Goal: Task Accomplishment & Management: Use online tool/utility

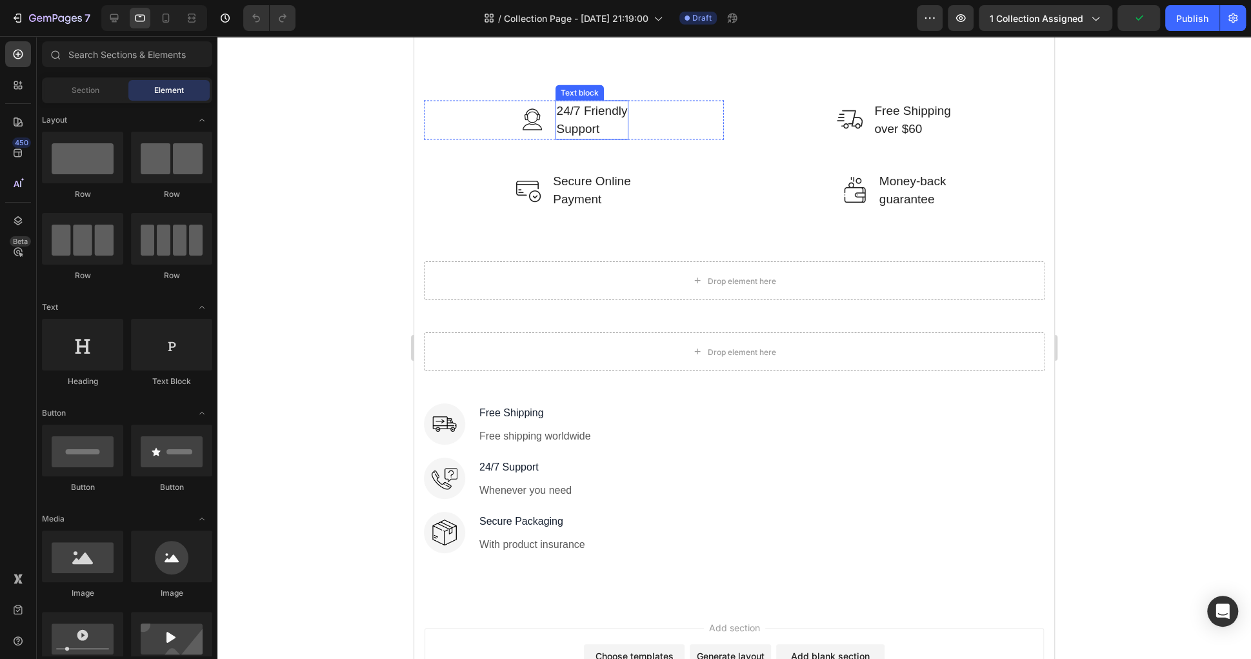
scroll to position [1980, 0]
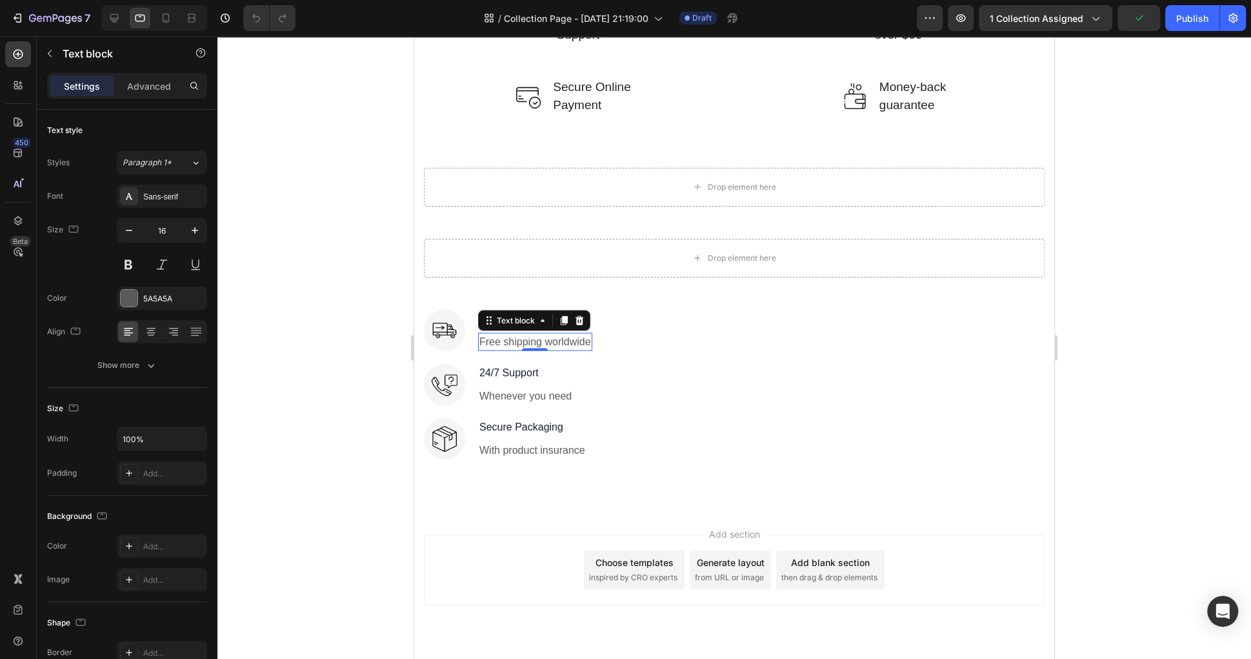
click at [566, 337] on p "Free shipping worldwide" at bounding box center [535, 341] width 112 height 15
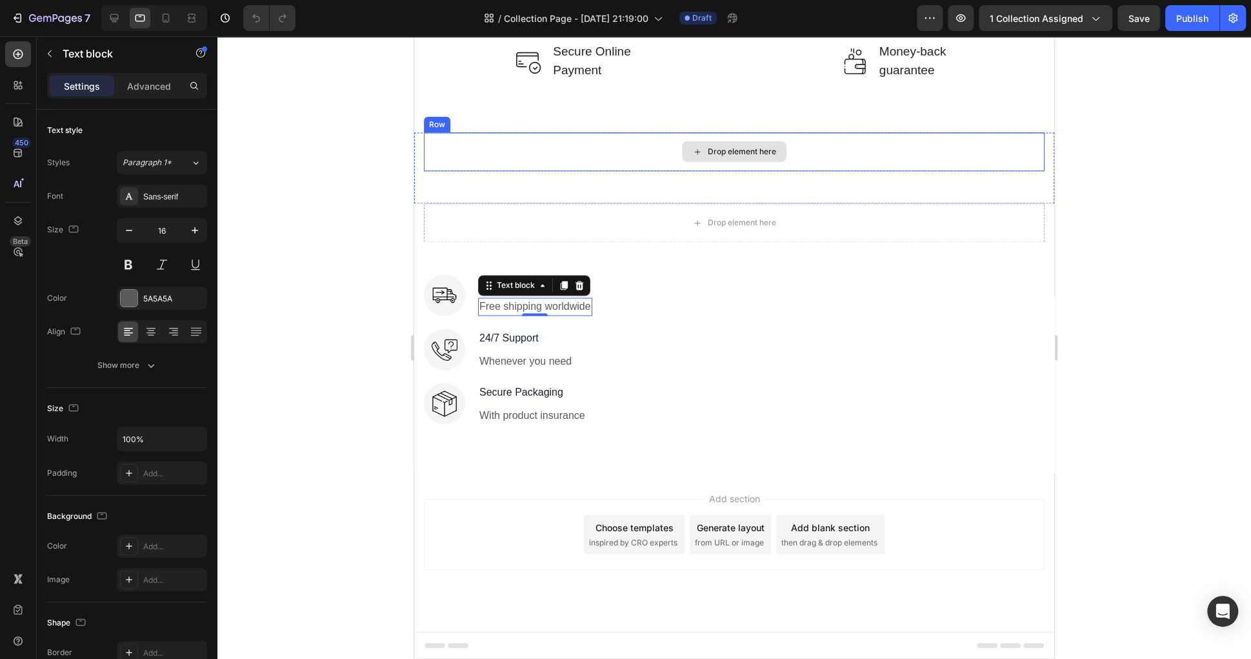
scroll to position [1496, 0]
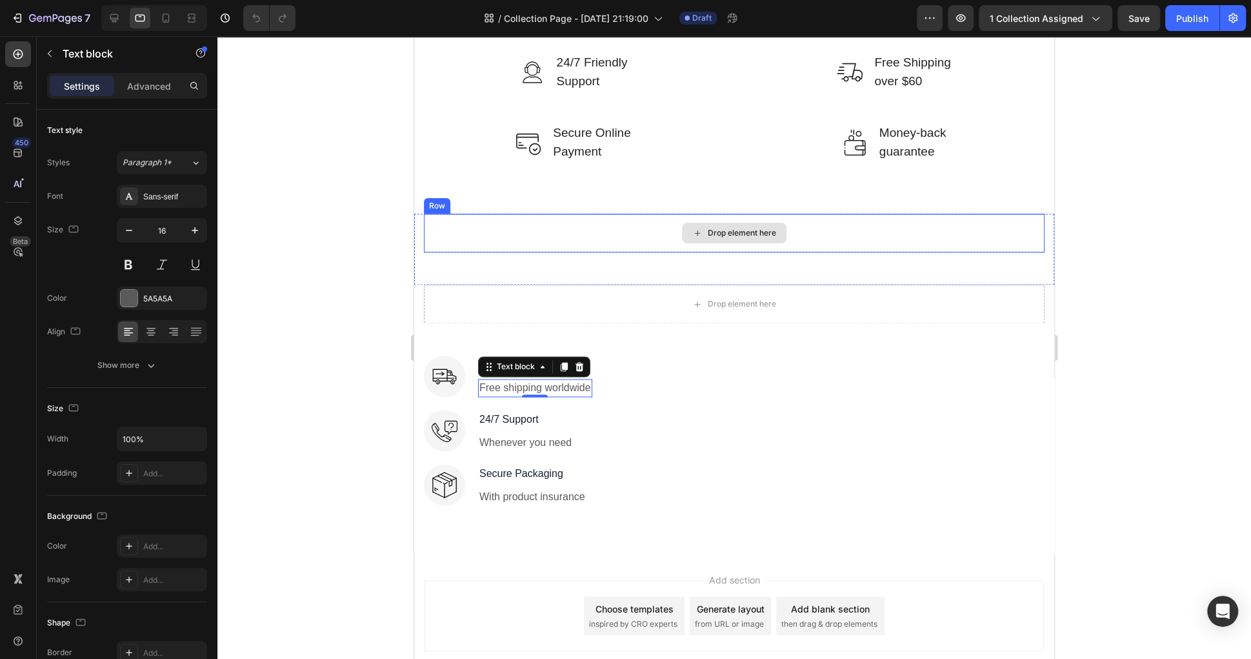
click at [679, 226] on div "Drop element here" at bounding box center [734, 233] width 621 height 39
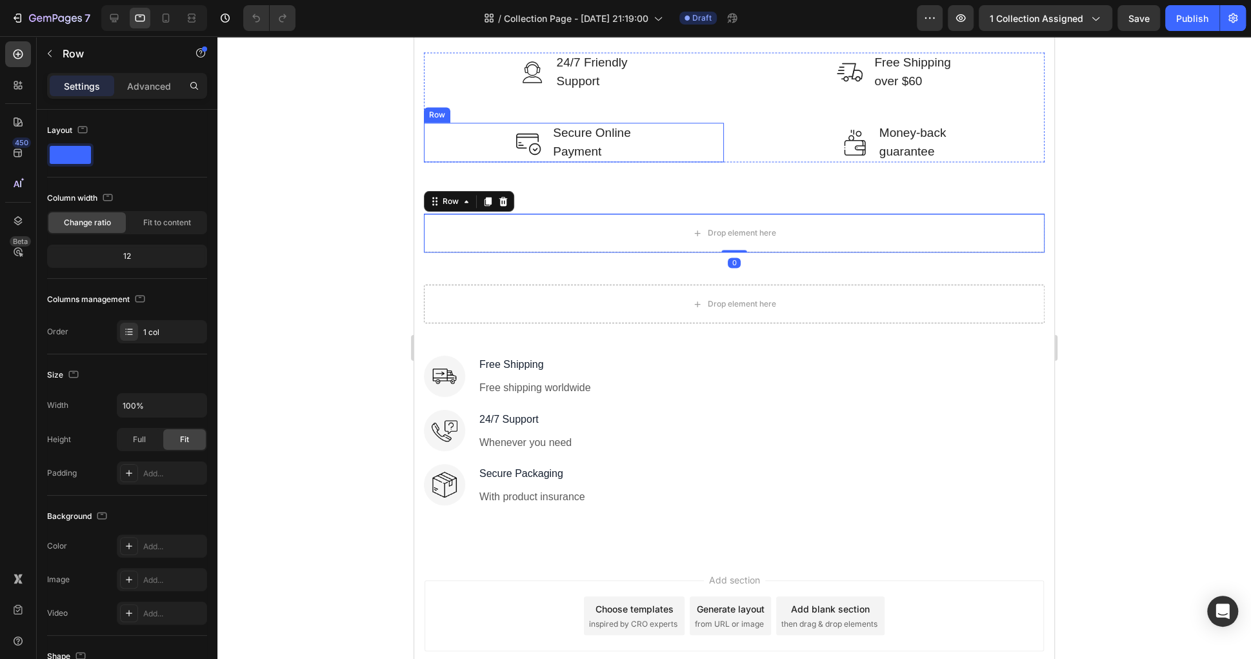
click at [718, 152] on div "Image Secure Online Payment Text block Row" at bounding box center [574, 142] width 300 height 39
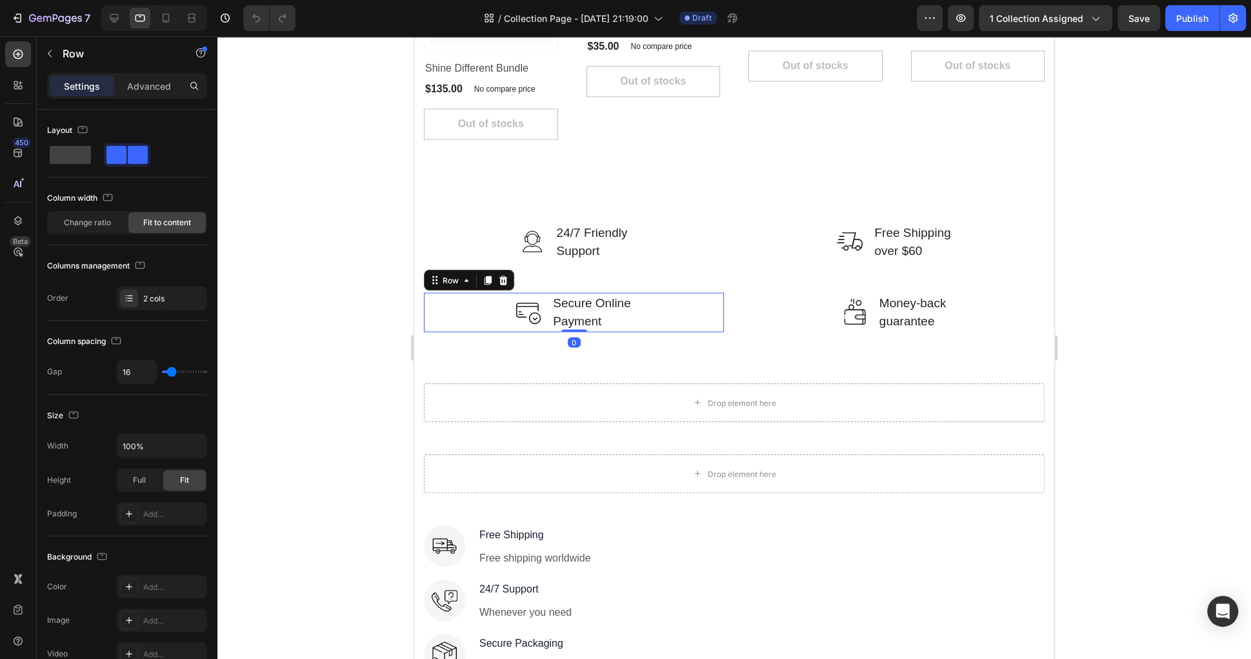
scroll to position [1756, 0]
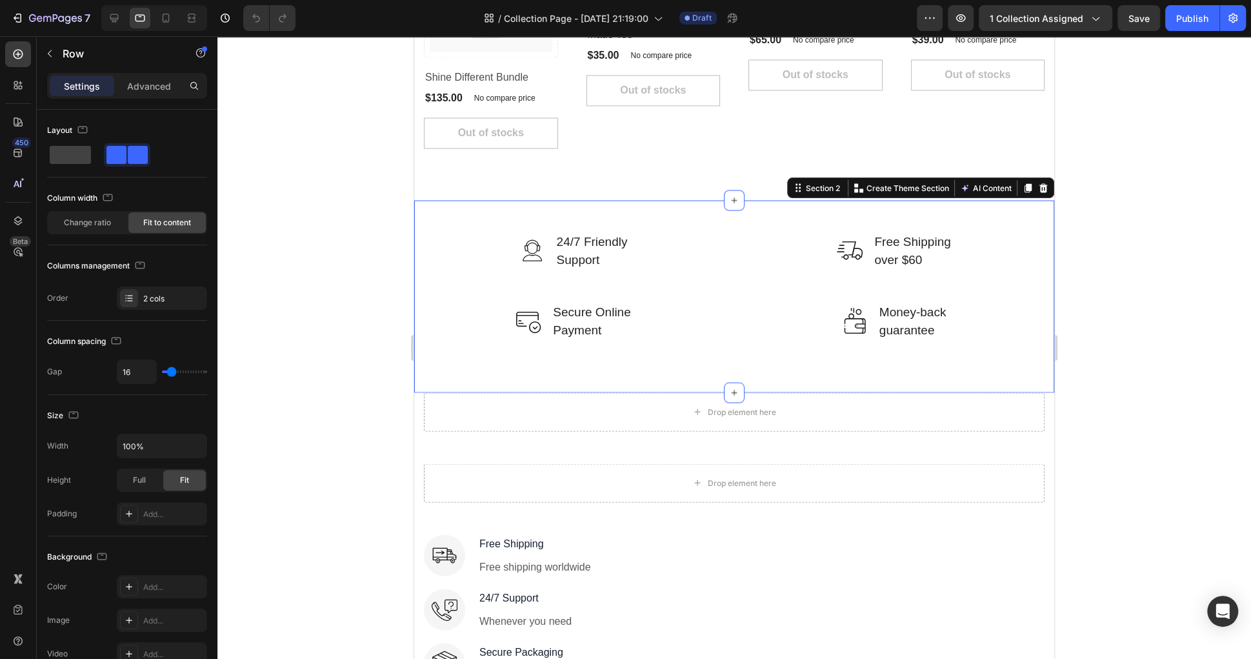
click at [663, 212] on div "Image 24/7 Friendly Support Text block Row Image Free Shipping over $60 Text bl…" at bounding box center [734, 296] width 640 height 192
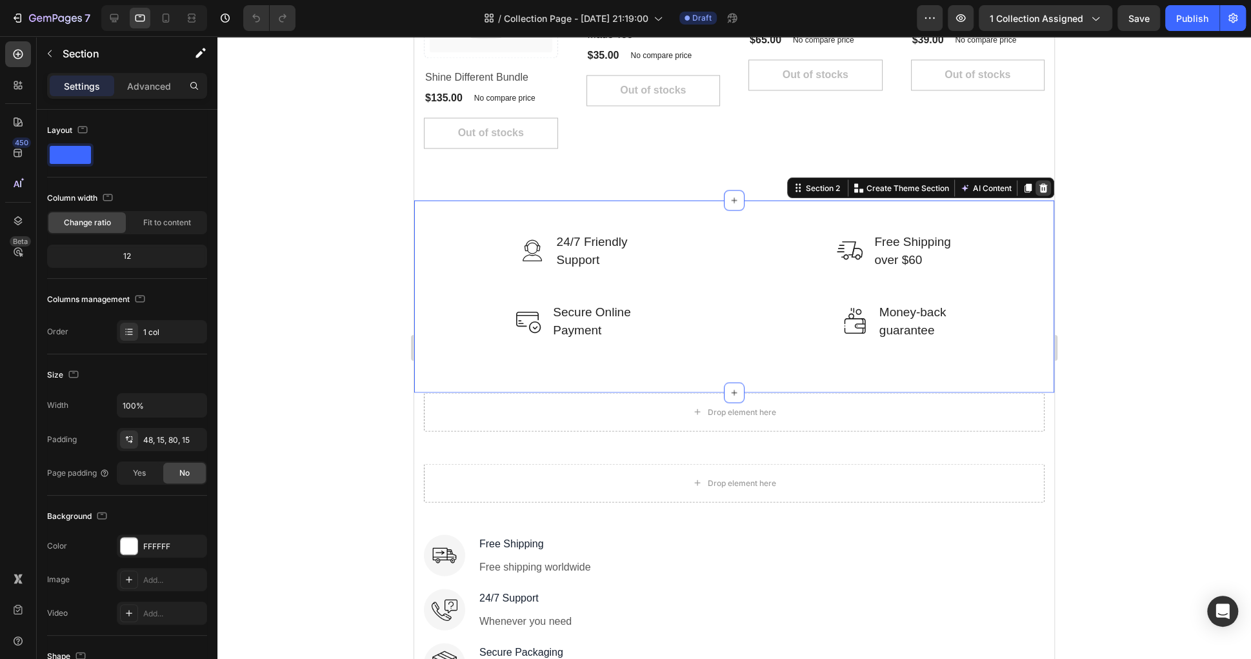
click at [1046, 186] on icon at bounding box center [1043, 187] width 8 height 9
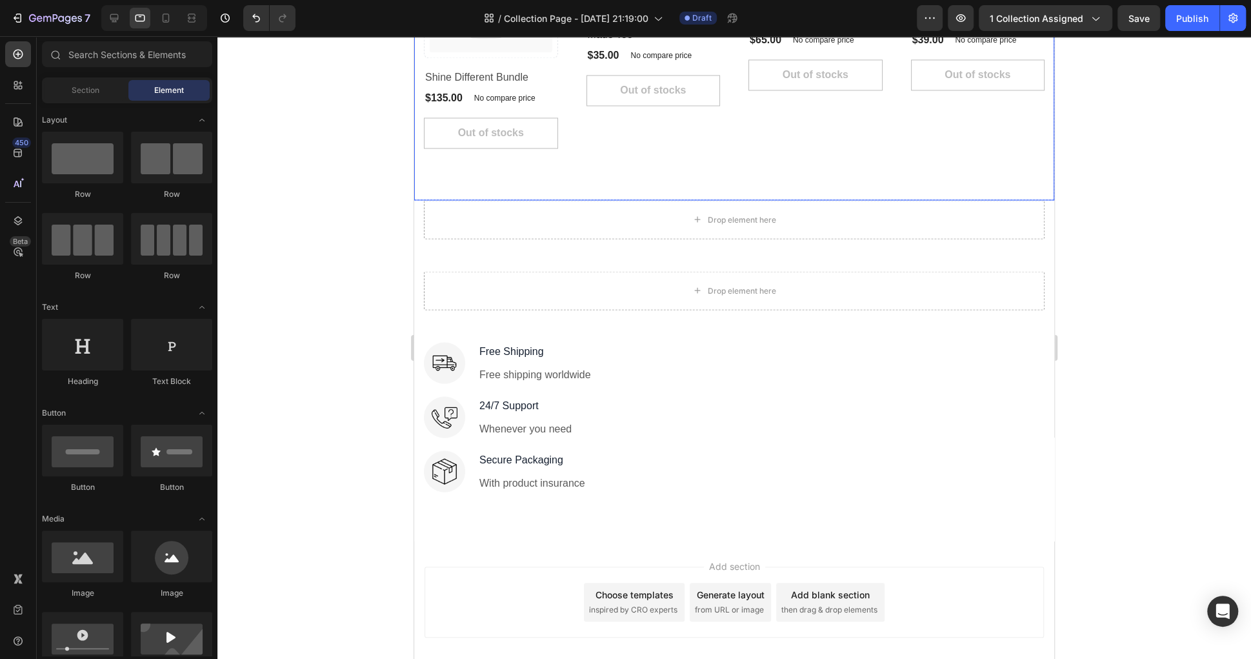
click at [914, 186] on div "Catch your customer's attention with attracted media. Add image or sync data Pr…" at bounding box center [734, 7] width 640 height 386
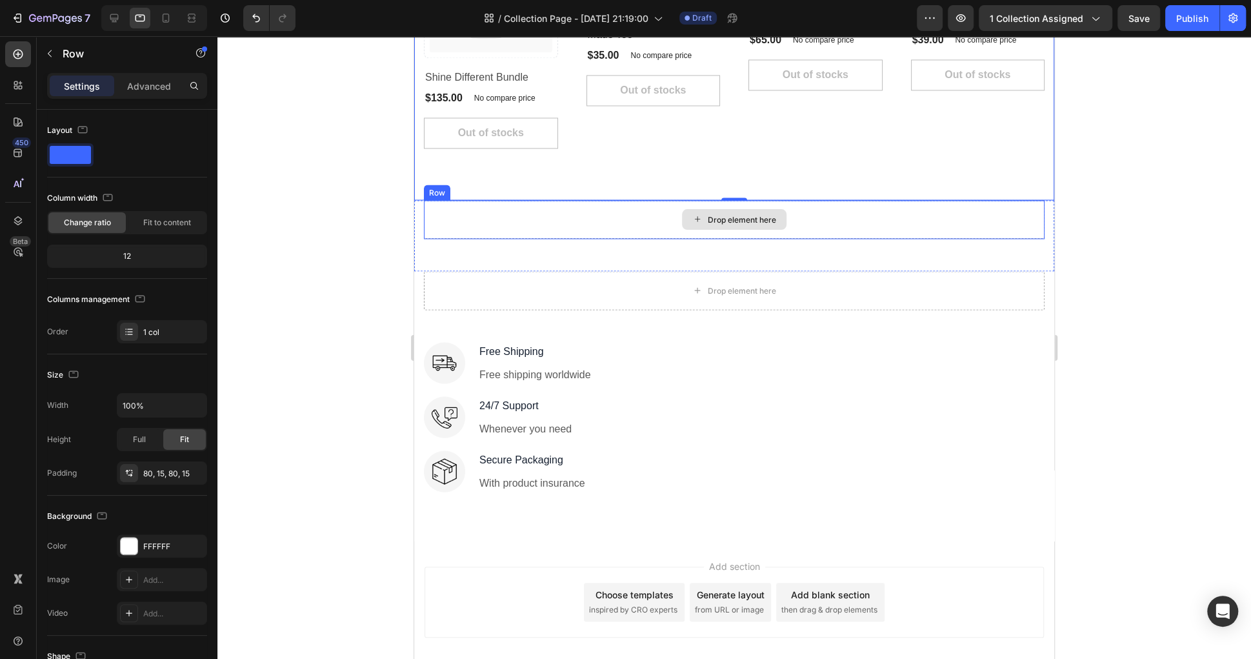
click at [914, 212] on div "Drop element here" at bounding box center [734, 219] width 621 height 39
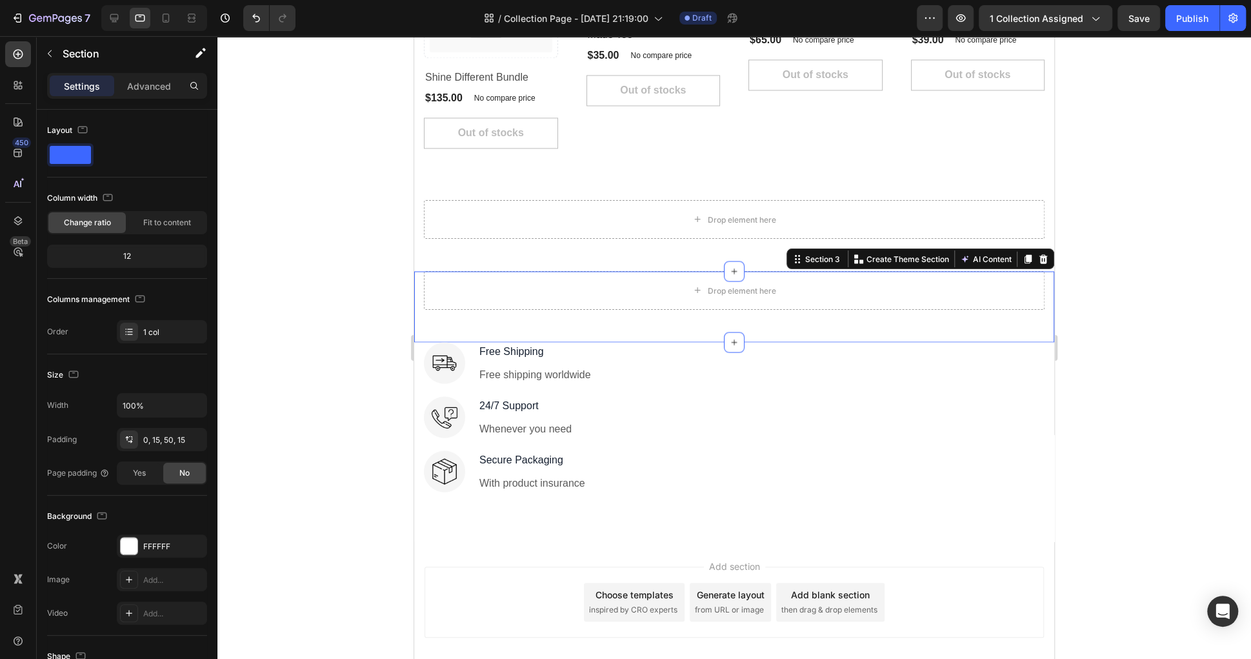
click at [719, 325] on div "Drop element here Section 3 Create Theme Section AI Content Write with GemAI Wh…" at bounding box center [734, 306] width 640 height 71
click at [1042, 261] on icon at bounding box center [1043, 258] width 8 height 9
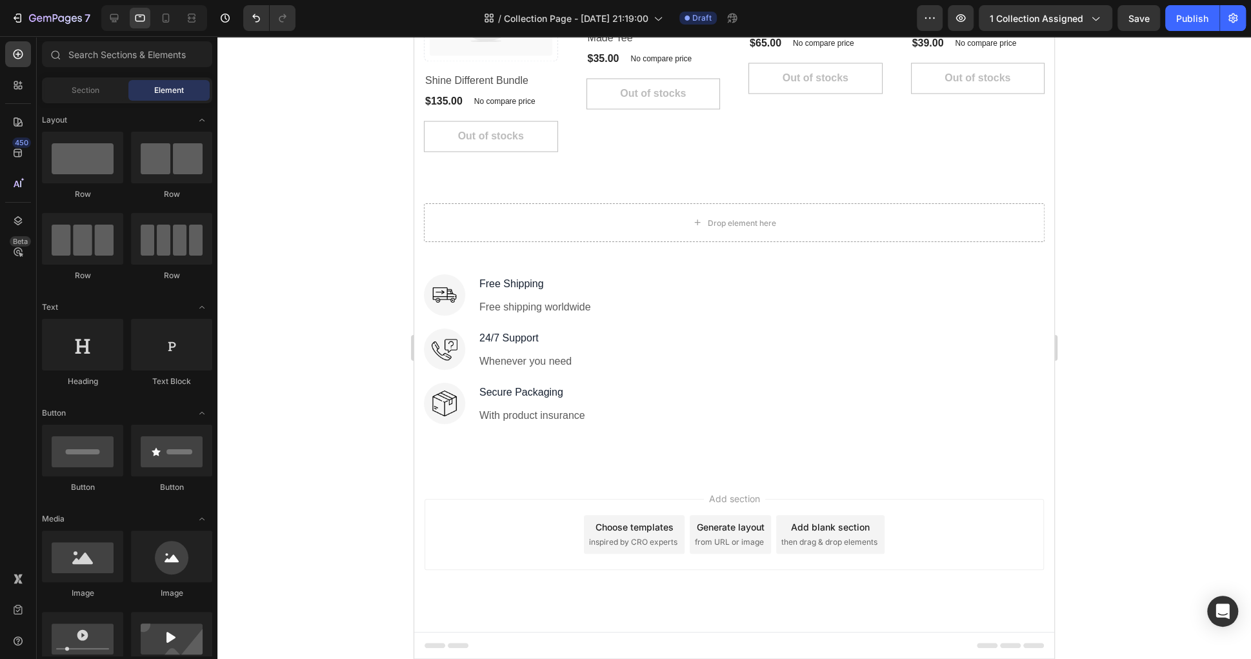
scroll to position [1751, 0]
click at [495, 412] on p "With product insurance" at bounding box center [532, 416] width 106 height 15
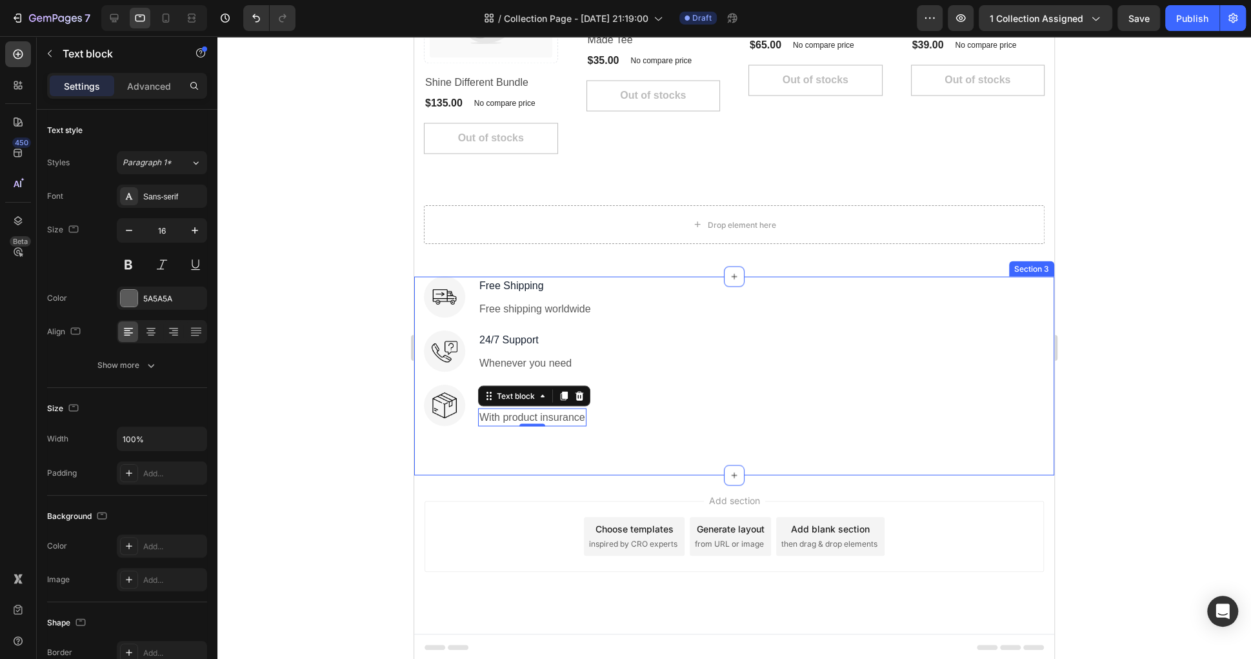
click at [596, 442] on div "Image Free Shipping Text block Free shipping worldwide Text block Row Image 24/…" at bounding box center [734, 375] width 640 height 199
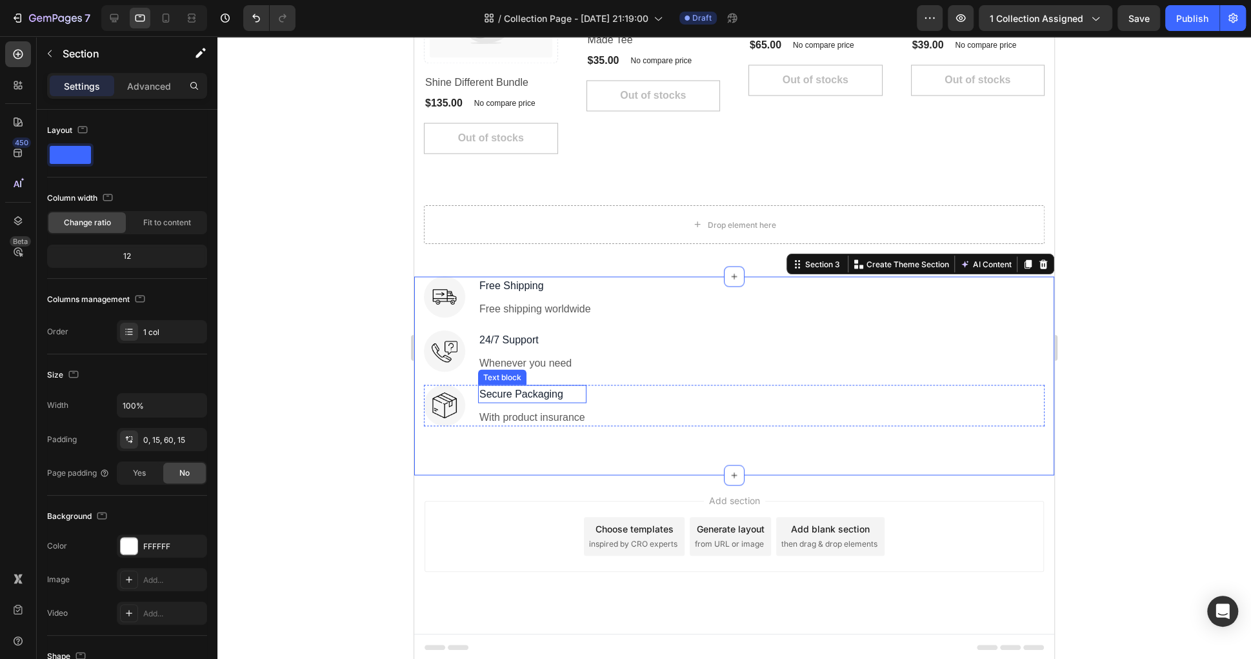
click at [532, 395] on p "Secure Packaging" at bounding box center [532, 393] width 106 height 15
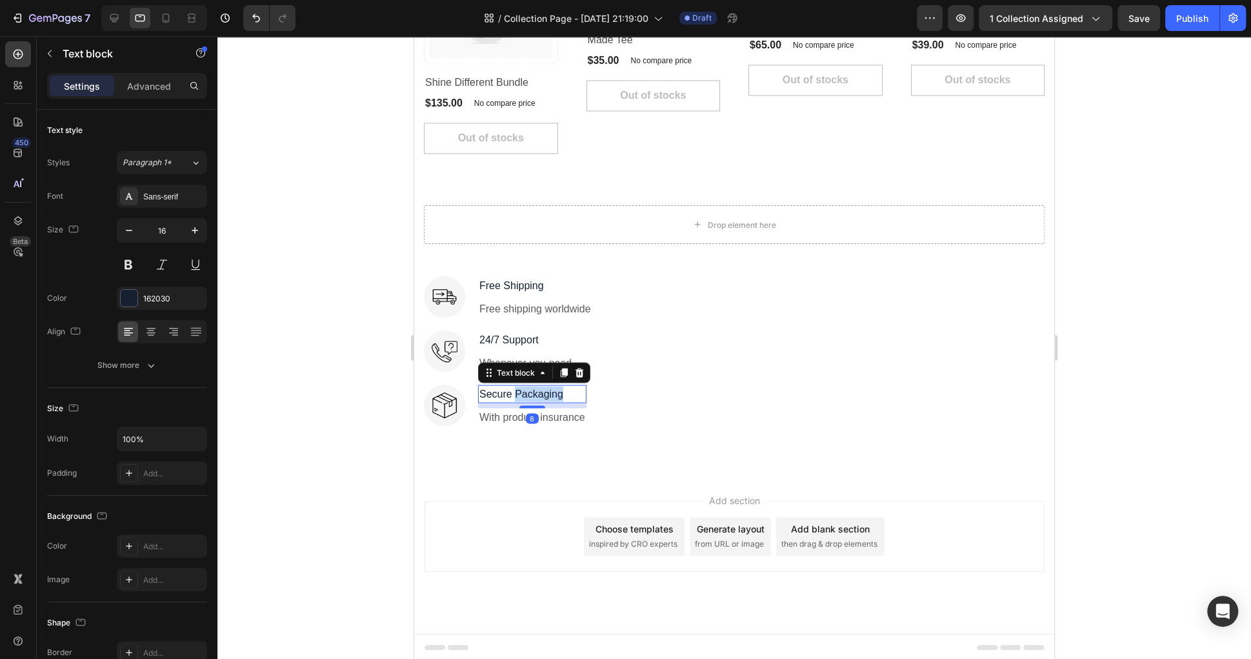
click at [532, 395] on p "Secure Packaging" at bounding box center [532, 393] width 106 height 15
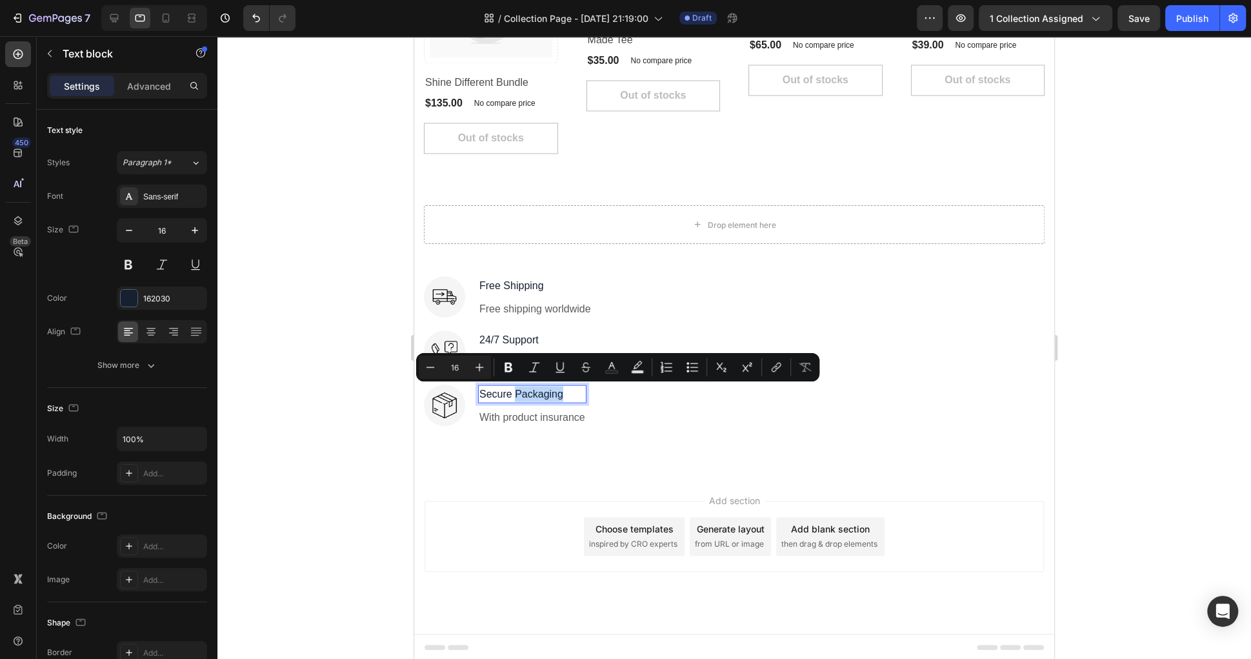
click at [532, 395] on p "Secure Packaging" at bounding box center [532, 393] width 106 height 15
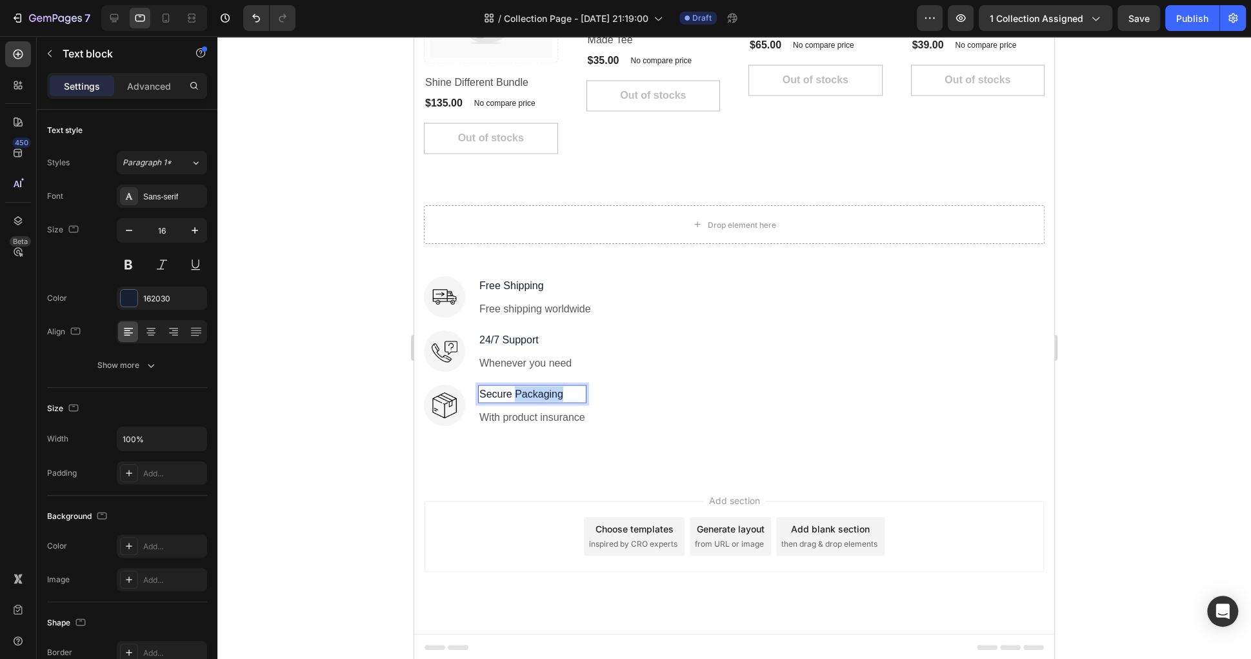
click at [532, 395] on p "Secure Packaging" at bounding box center [532, 393] width 106 height 15
click at [590, 403] on div "Image Friendship Bracelet Text block 8 With product insurance Text block Row" at bounding box center [734, 405] width 621 height 41
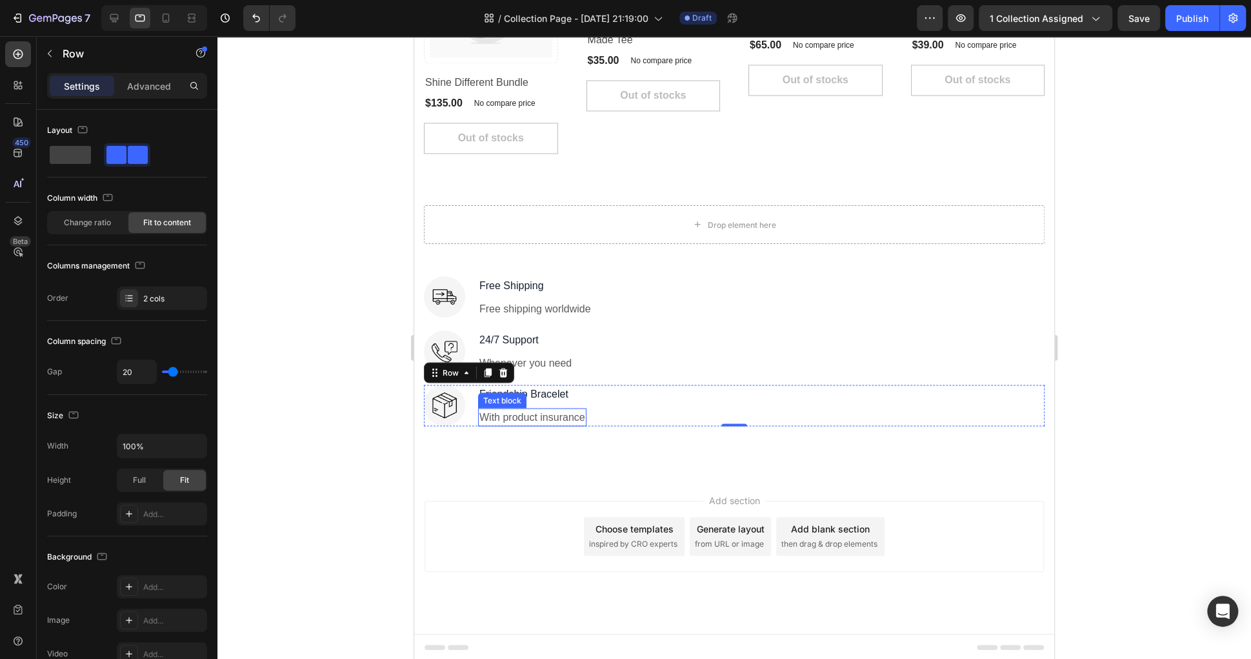
click at [556, 412] on p "With product insurance" at bounding box center [532, 416] width 106 height 15
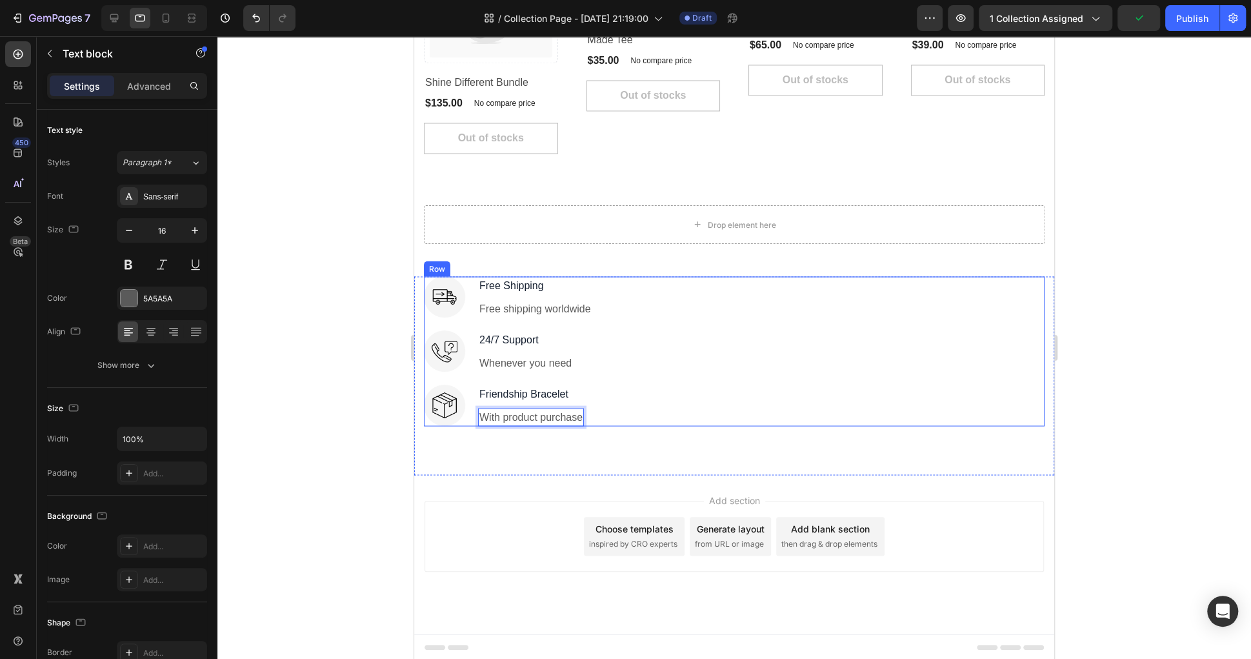
click at [1104, 346] on div at bounding box center [734, 347] width 1034 height 623
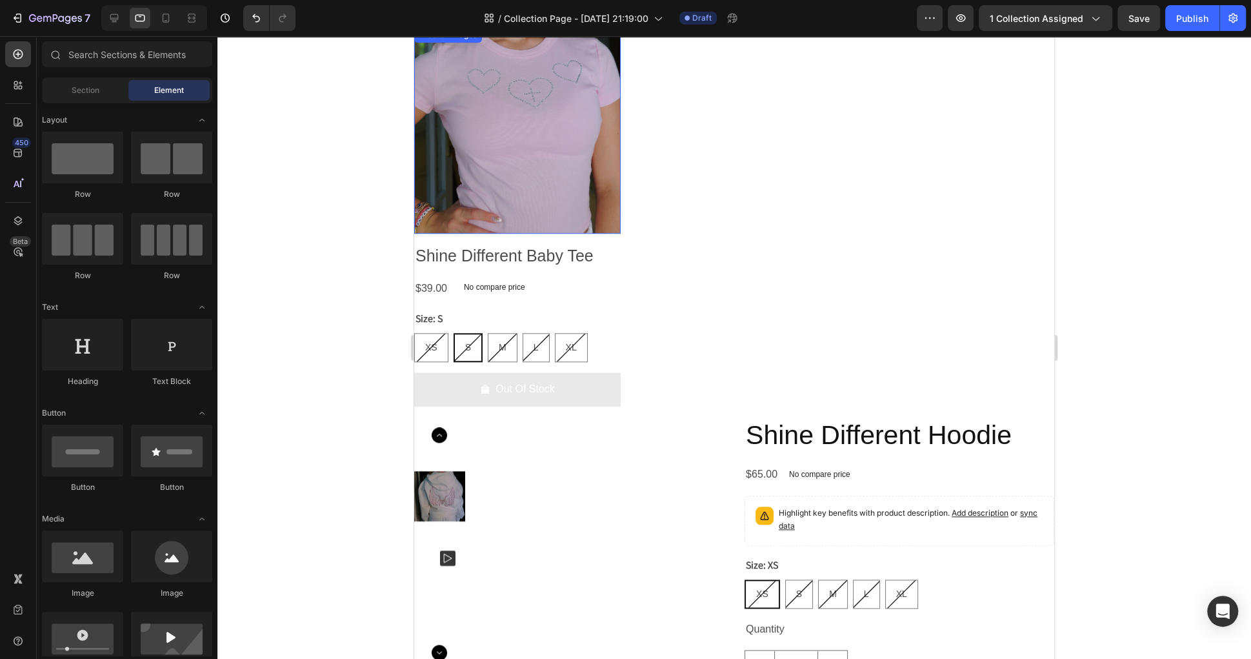
scroll to position [219, 0]
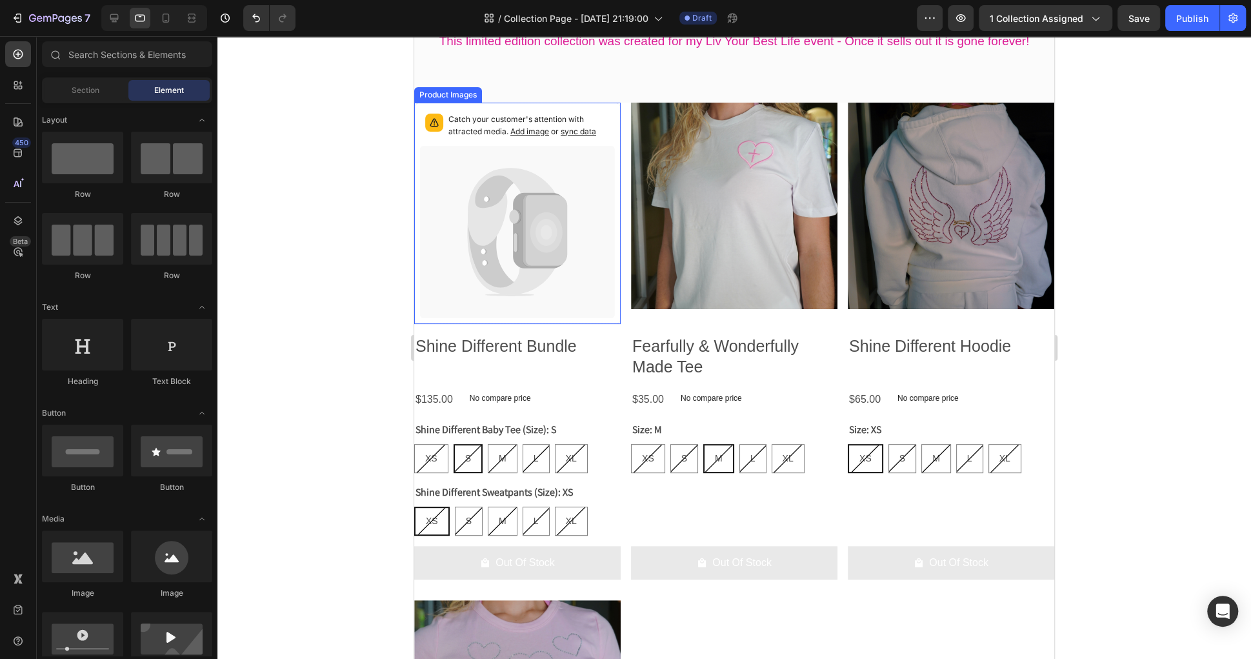
click at [543, 325] on div "Catch your customer's attention with attracted media. Add image or sync data Pr…" at bounding box center [517, 347] width 206 height 488
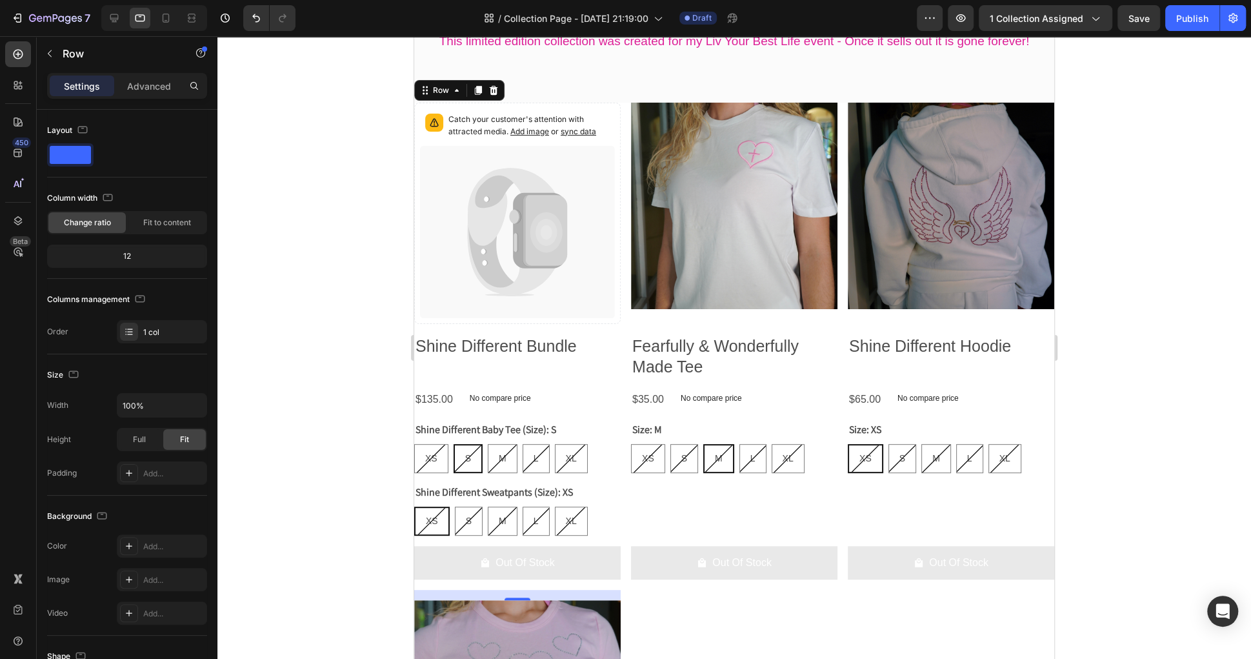
scroll to position [155, 0]
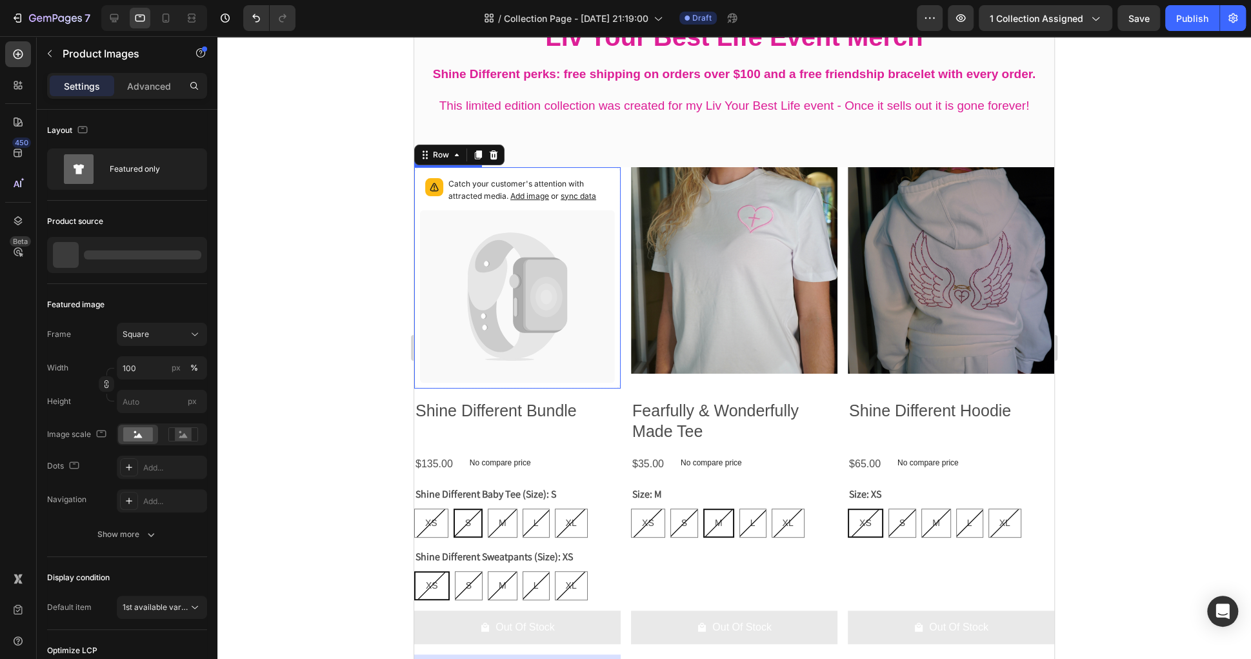
click at [512, 336] on icon at bounding box center [517, 296] width 195 height 172
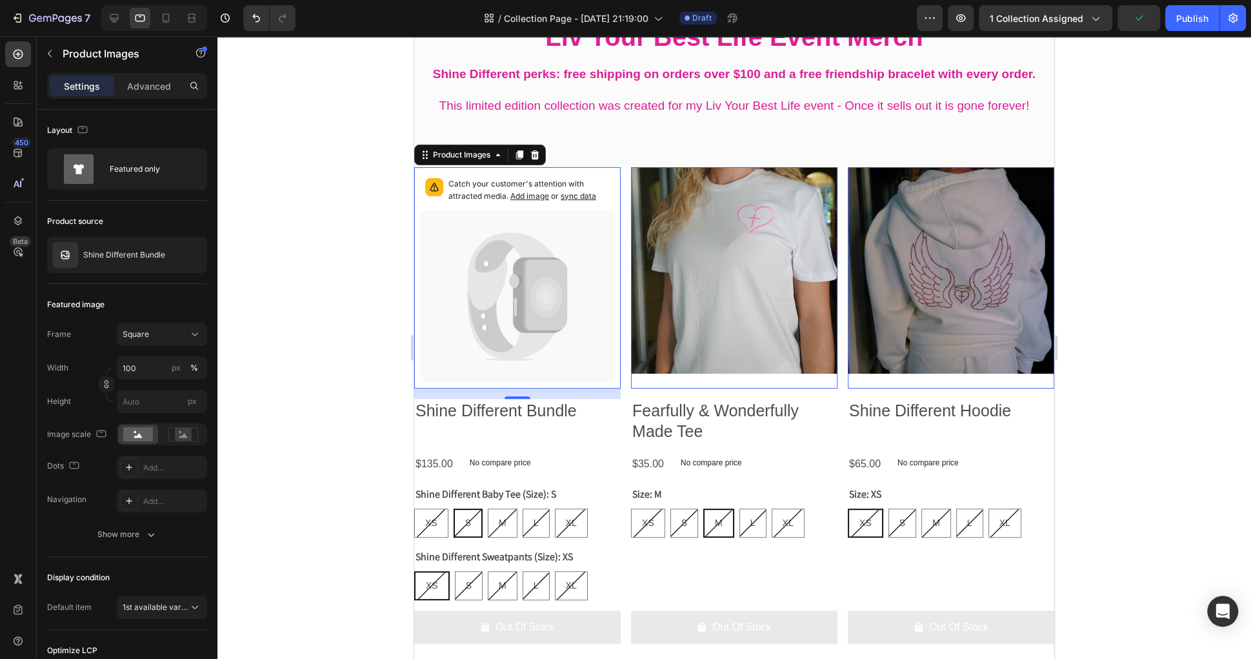
click at [583, 191] on span "sync data" at bounding box center [578, 196] width 35 height 10
click at [534, 192] on span "Add image" at bounding box center [529, 196] width 39 height 10
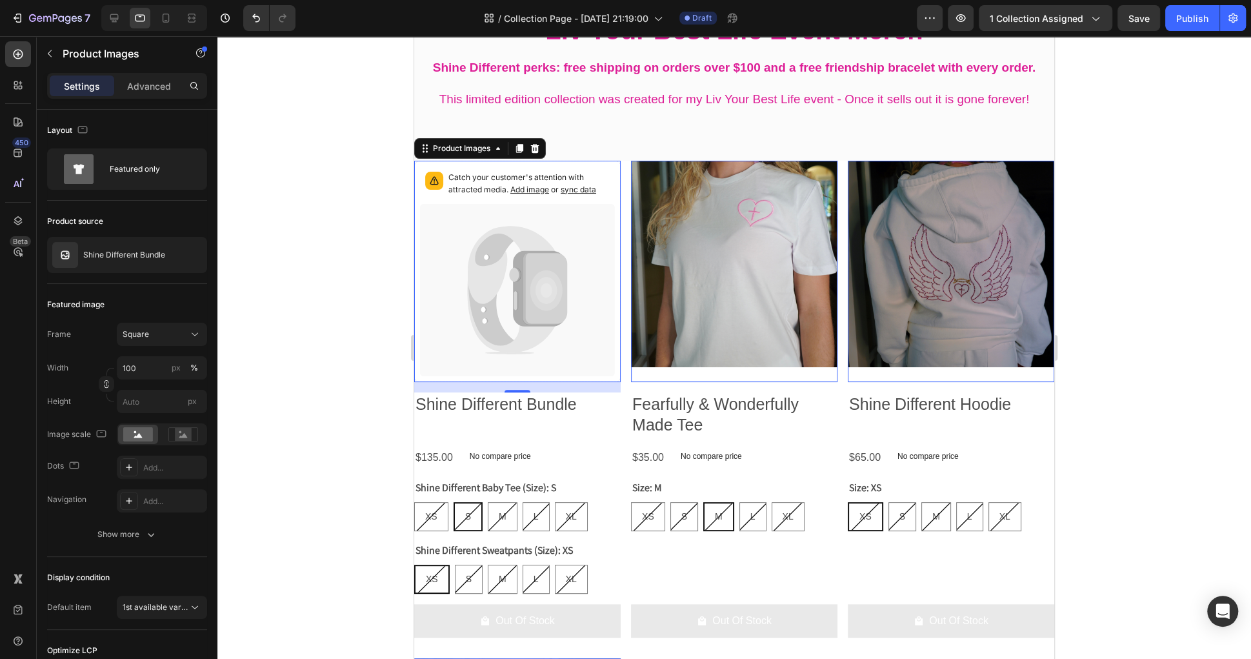
scroll to position [106, 0]
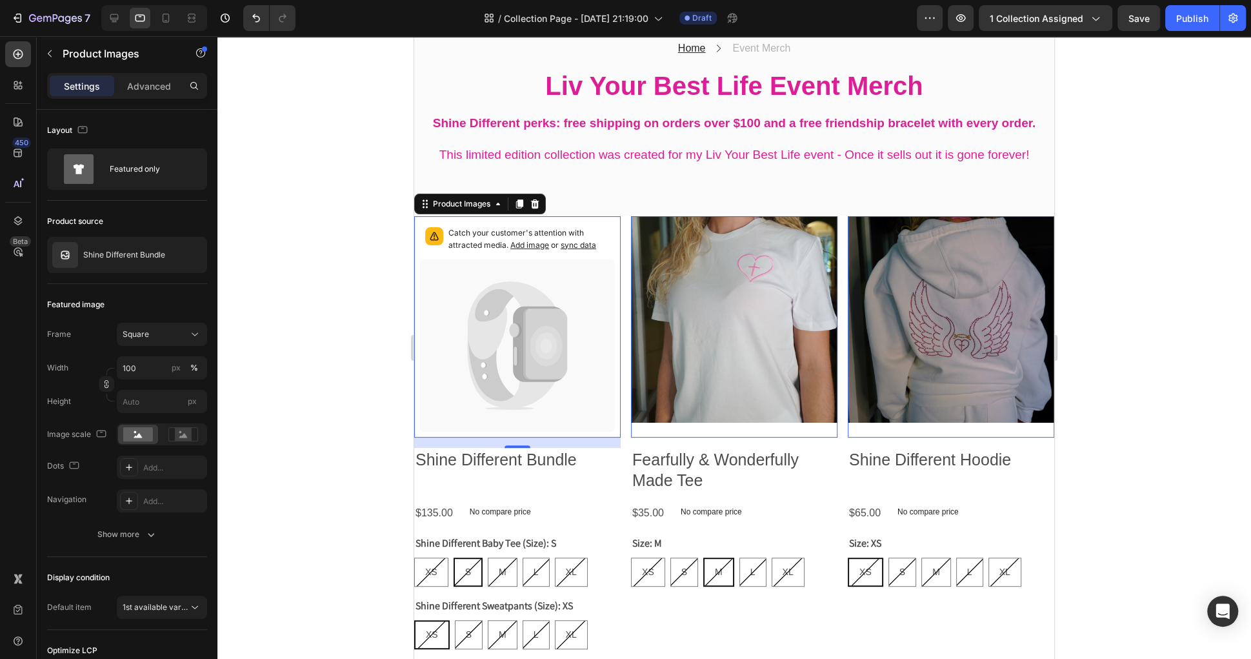
click at [343, 379] on div at bounding box center [734, 347] width 1034 height 623
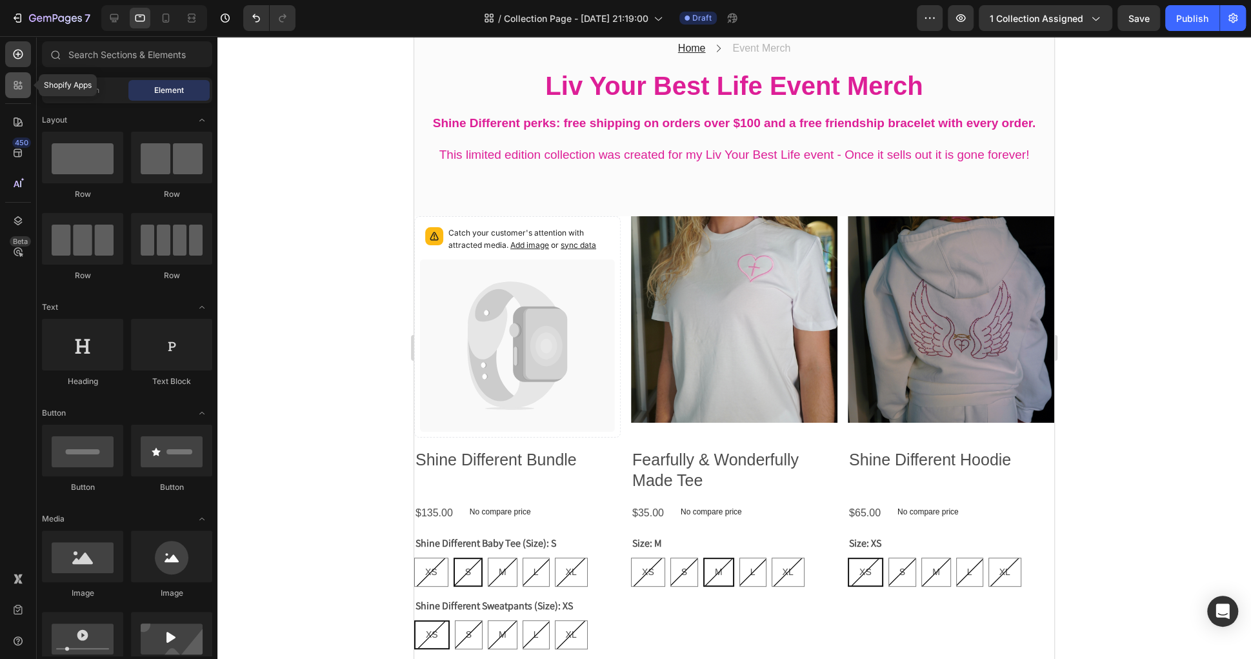
click at [15, 83] on icon at bounding box center [18, 85] width 13 height 13
radio input "true"
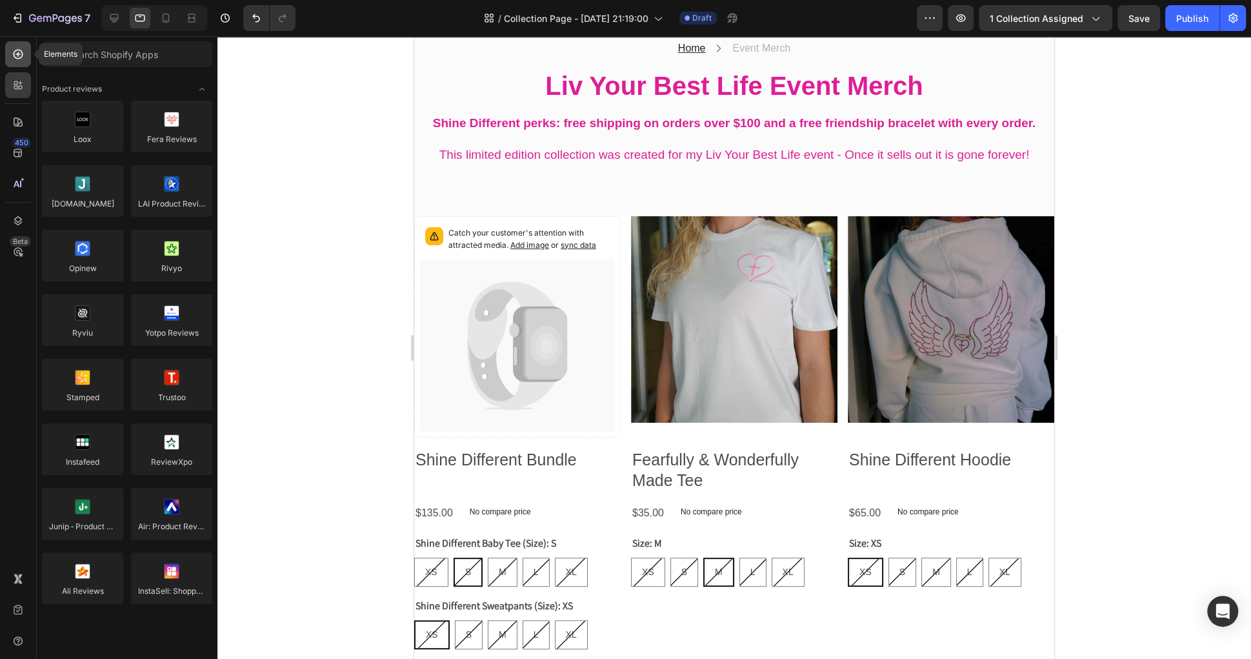
click at [23, 57] on icon at bounding box center [18, 54] width 13 height 13
radio input "false"
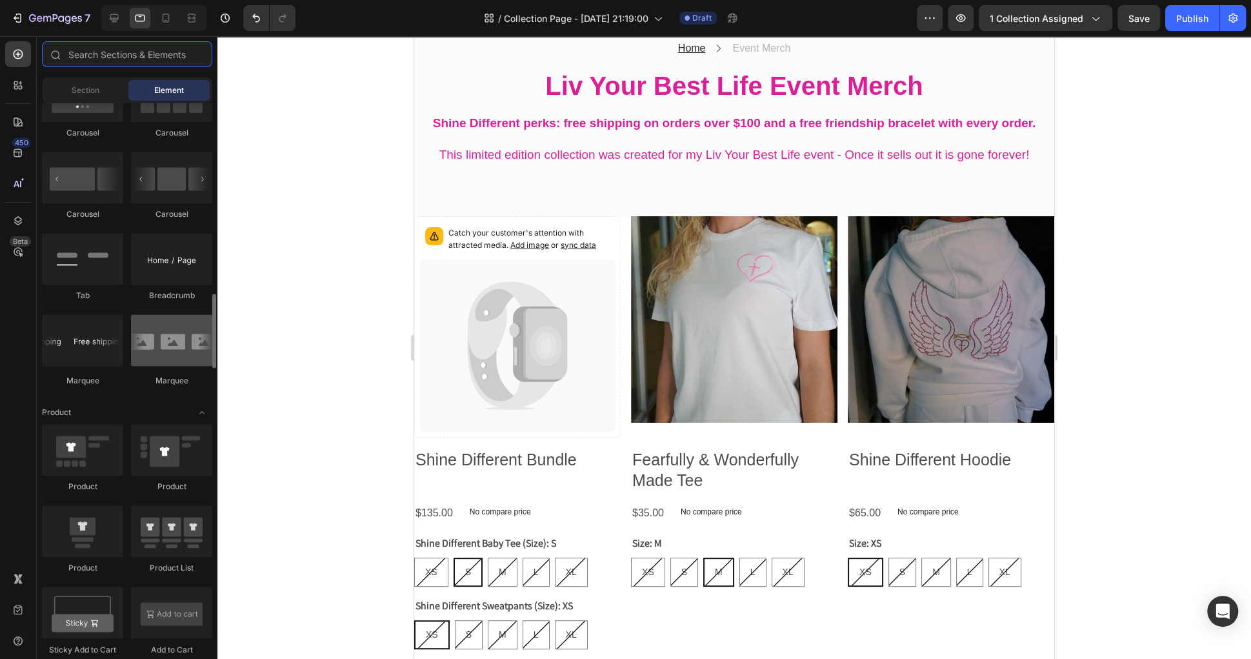
scroll to position [1358, 0]
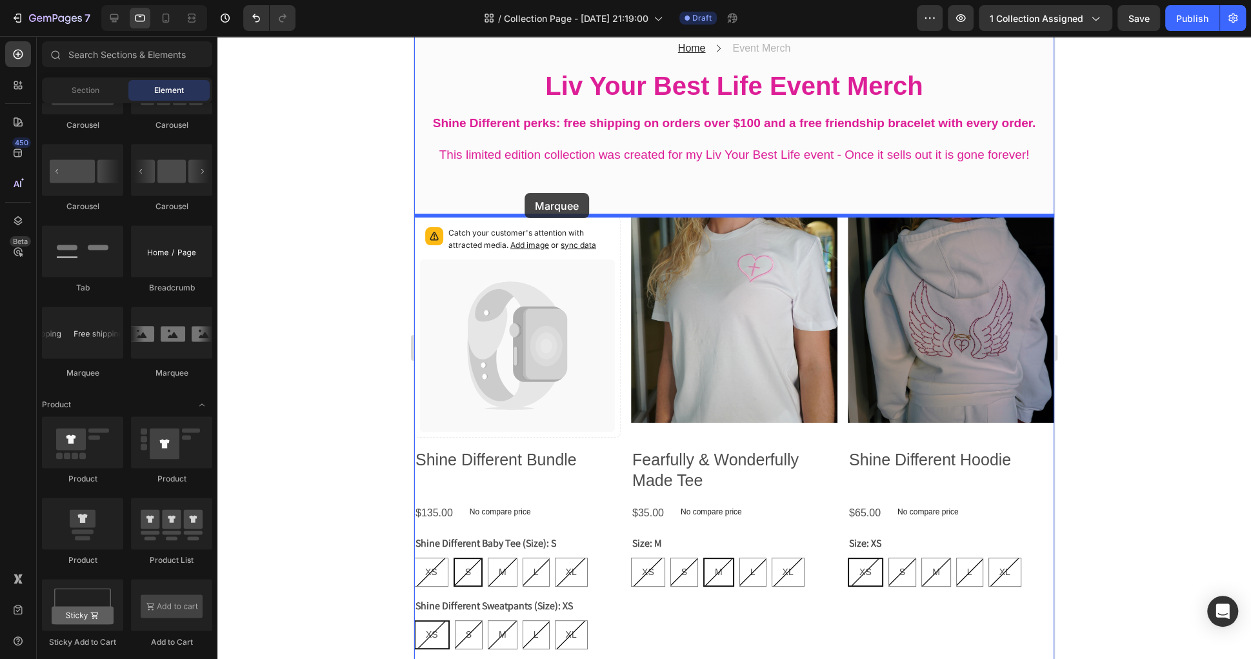
drag, startPoint x: 585, startPoint y: 379, endPoint x: 525, endPoint y: 193, distance: 195.5
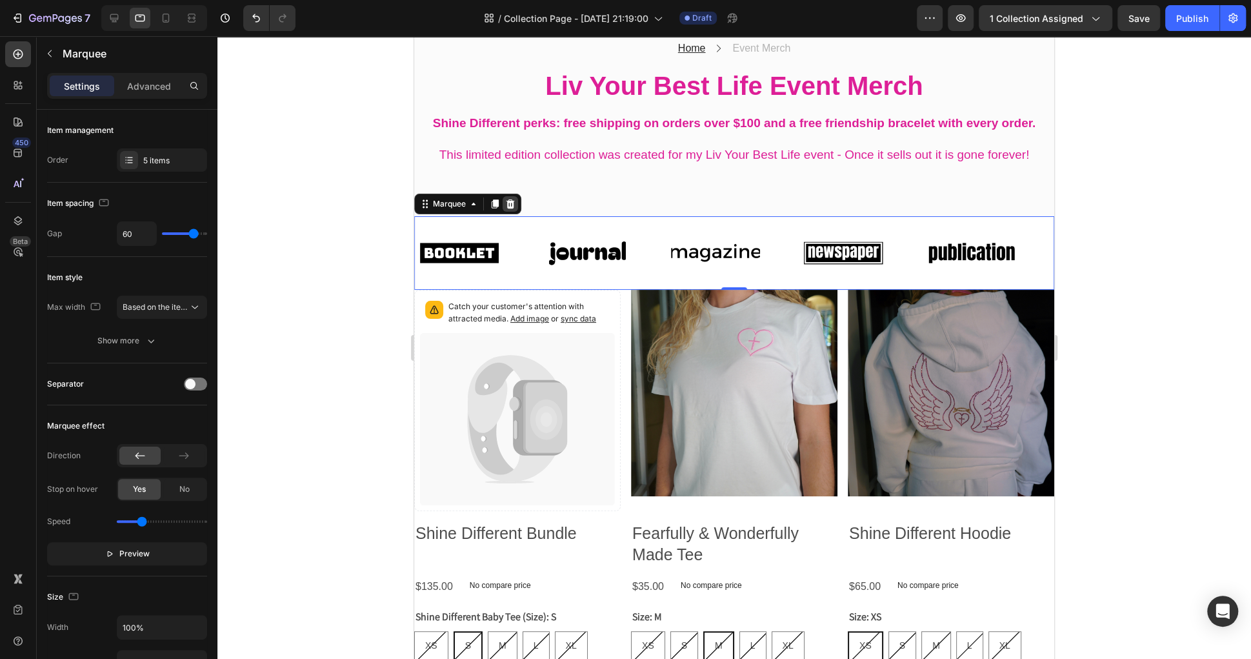
click at [511, 207] on icon at bounding box center [510, 203] width 8 height 9
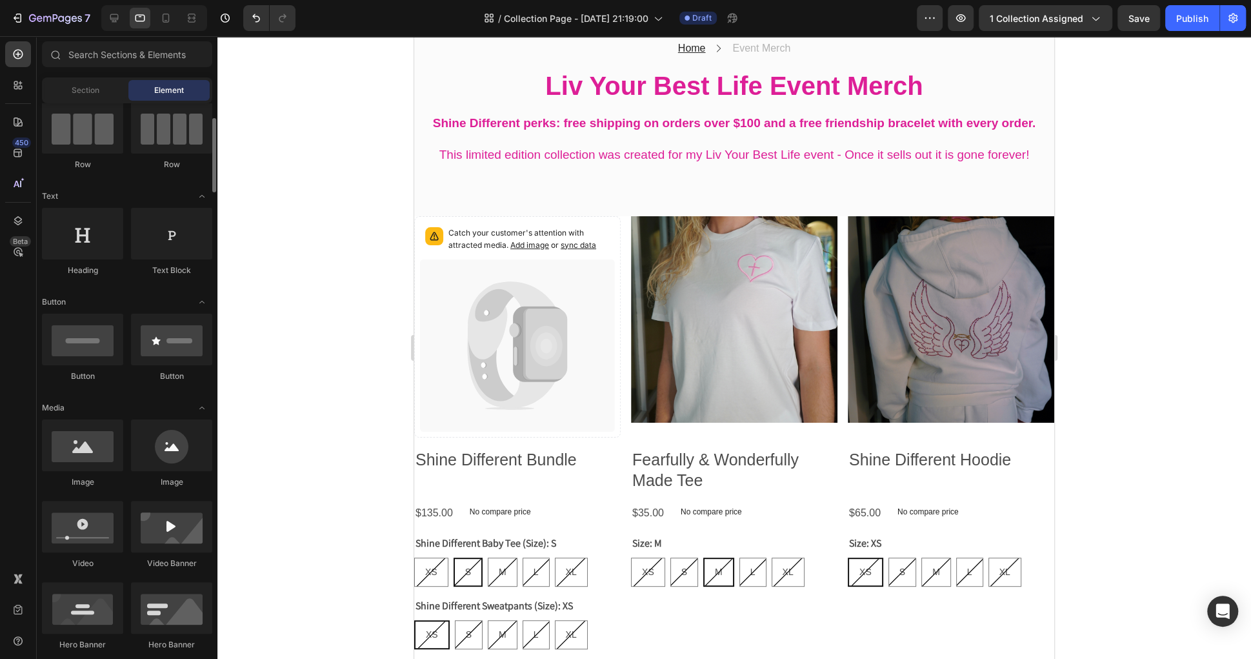
scroll to position [0, 0]
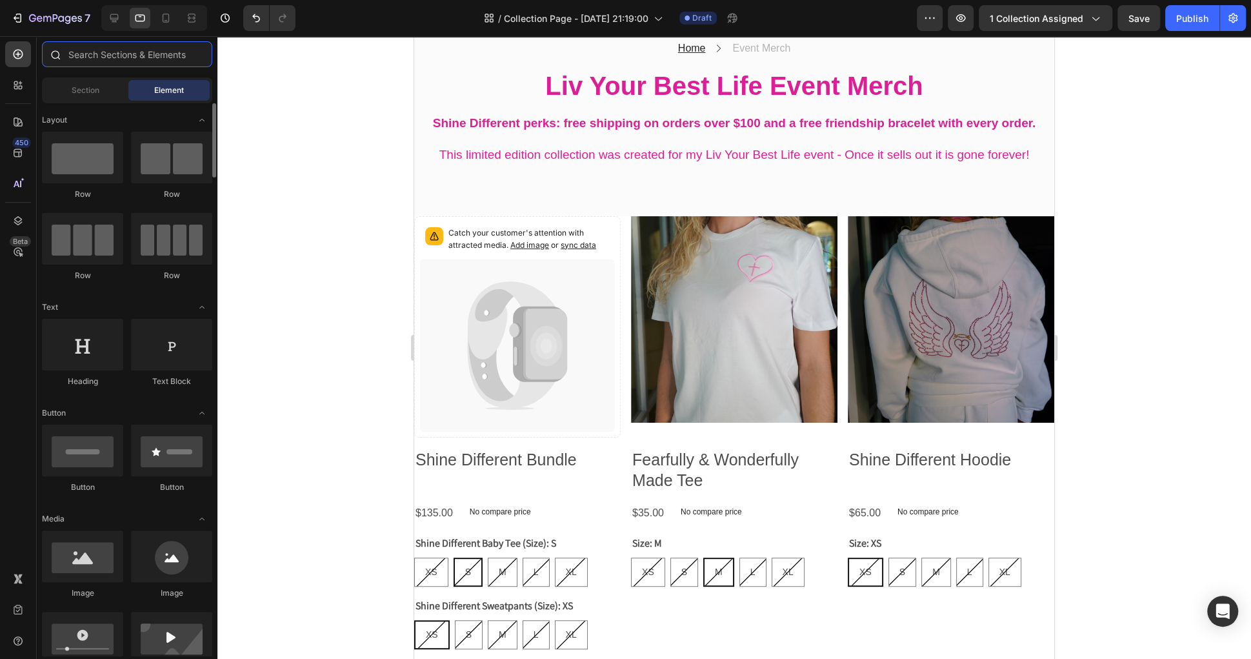
click at [108, 54] on input "text" at bounding box center [127, 54] width 170 height 26
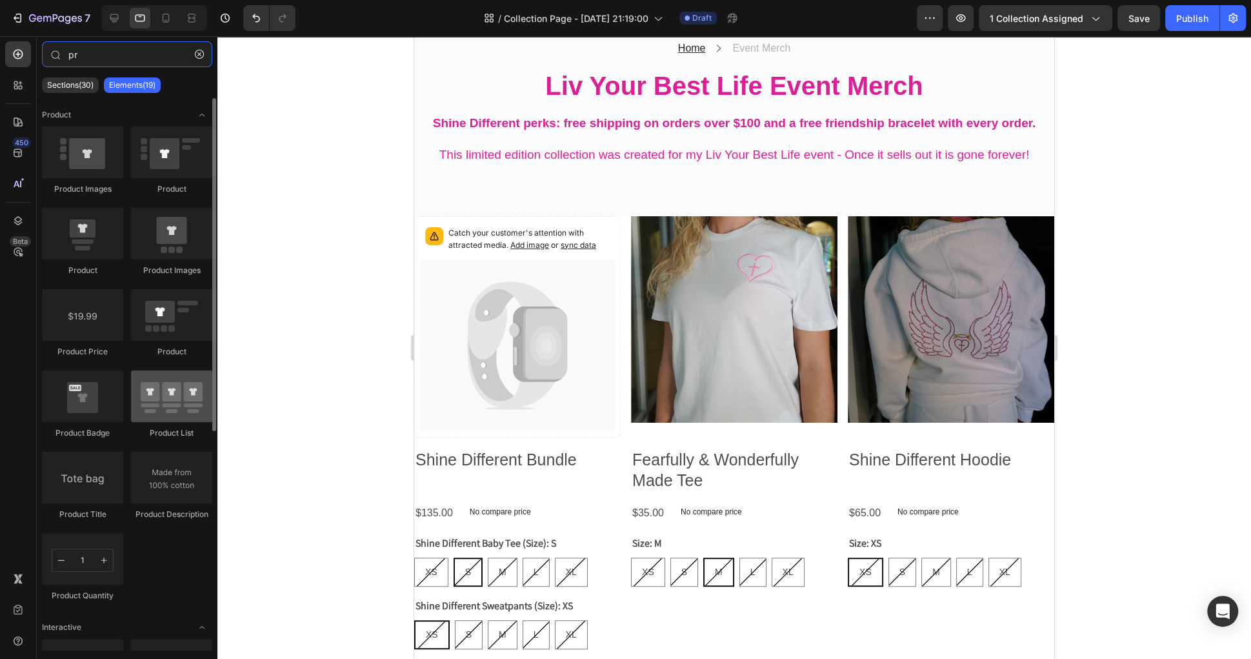
type input "pr"
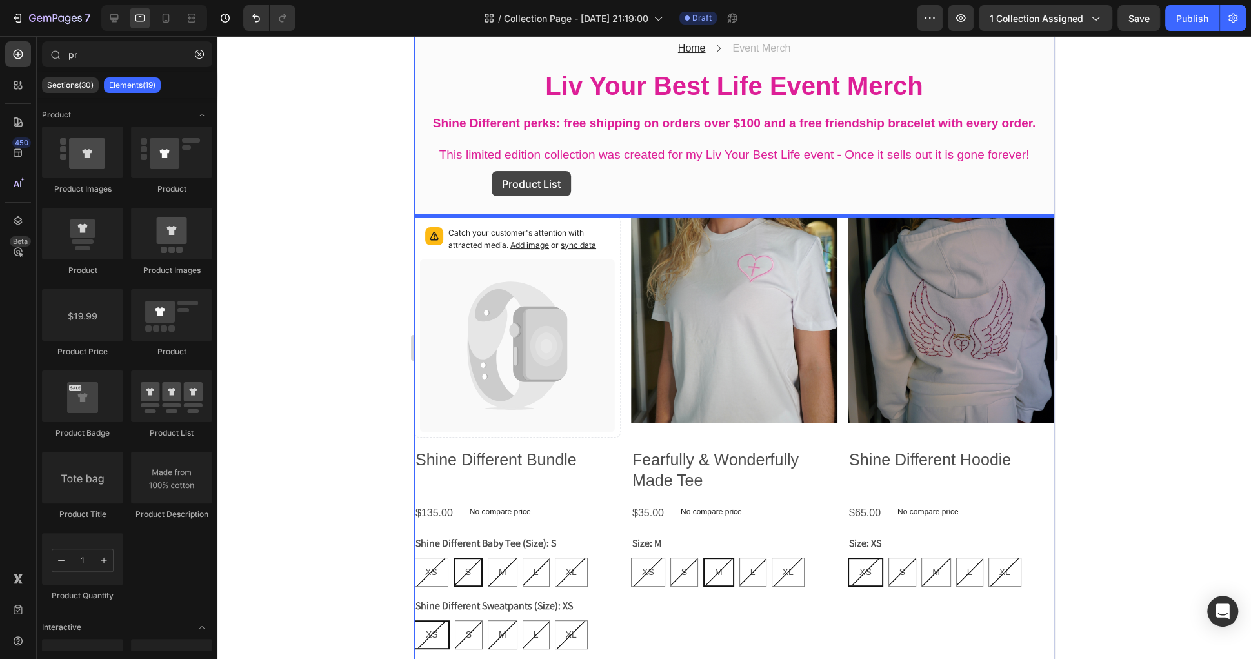
drag, startPoint x: 583, startPoint y: 452, endPoint x: 491, endPoint y: 171, distance: 295.9
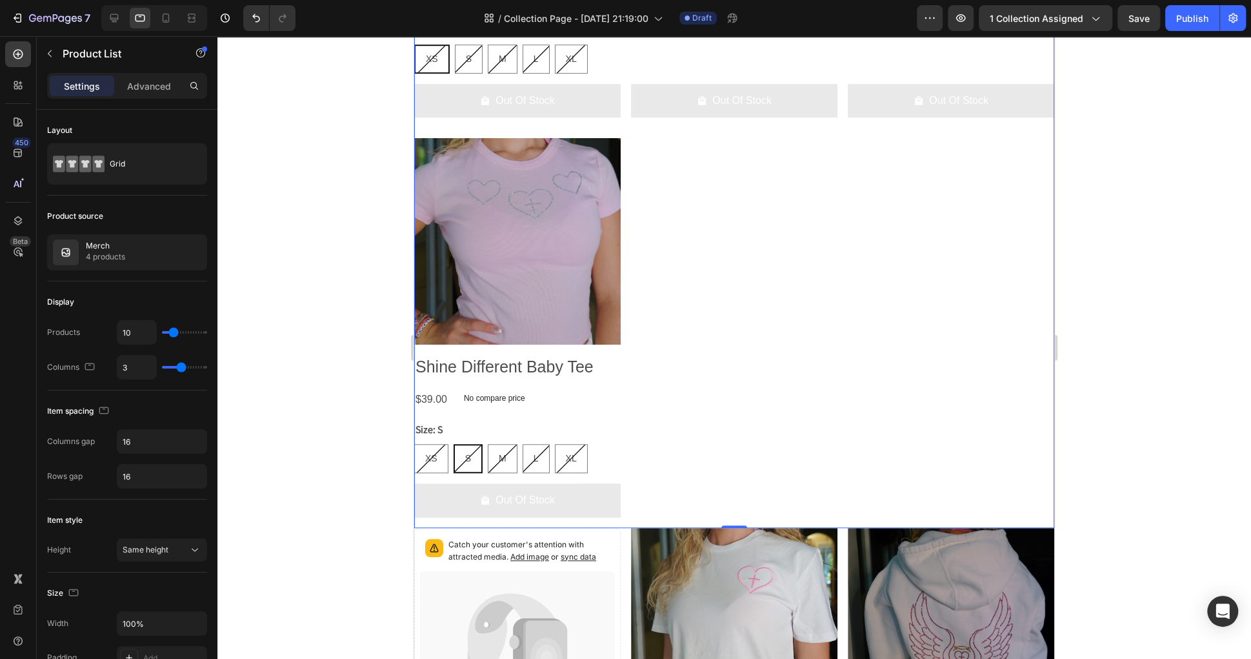
click at [668, 303] on div "Catch your customer's attention with attracted media. Add image or sync data Pr…" at bounding box center [734, 84] width 640 height 887
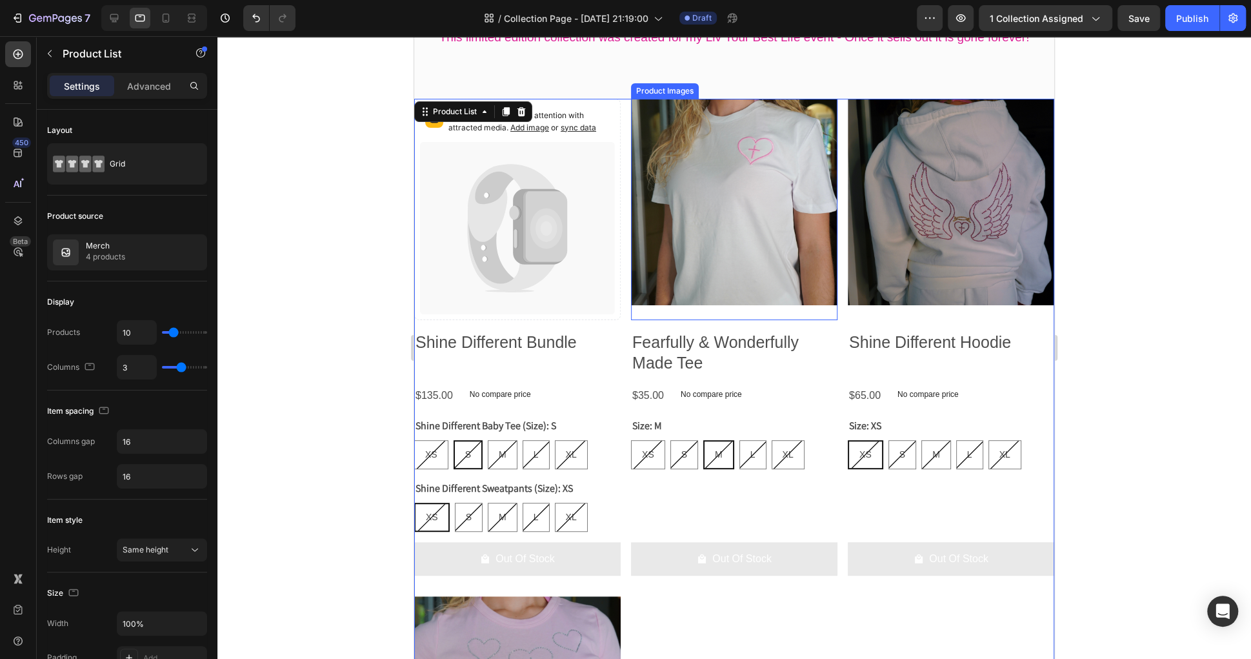
scroll to position [126, 0]
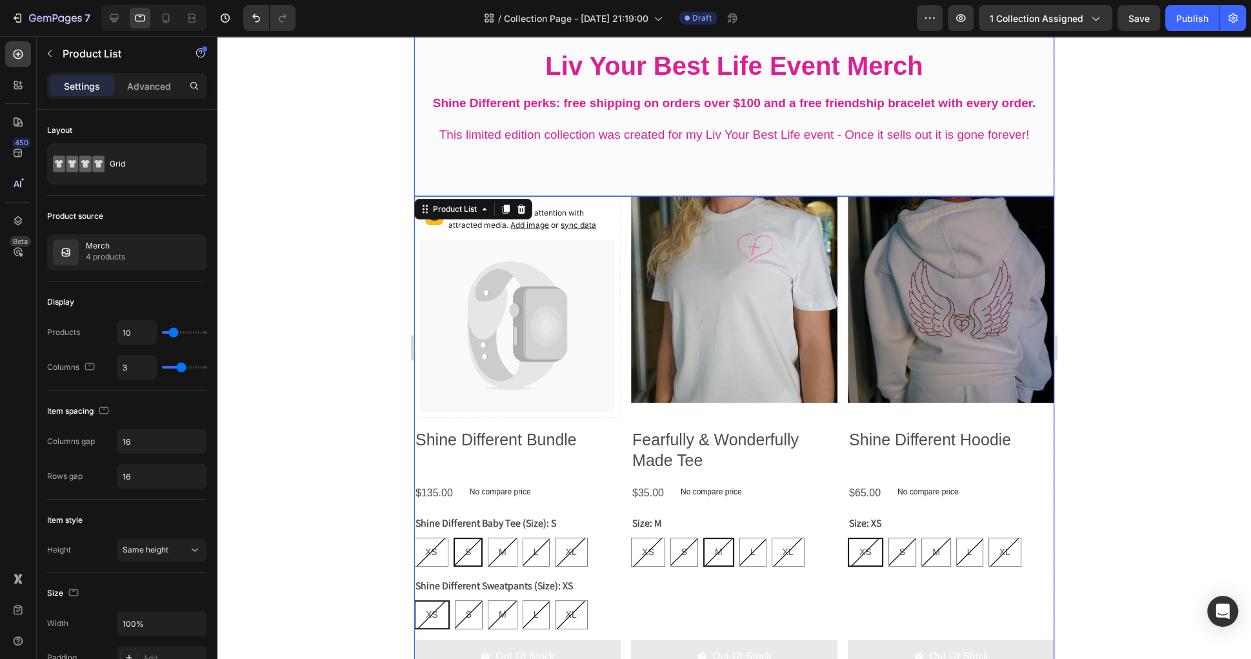
click at [782, 145] on div "Home Text block Icon Event Merch Text block Row Liv Your Best Life Event Merch …" at bounding box center [734, 82] width 640 height 228
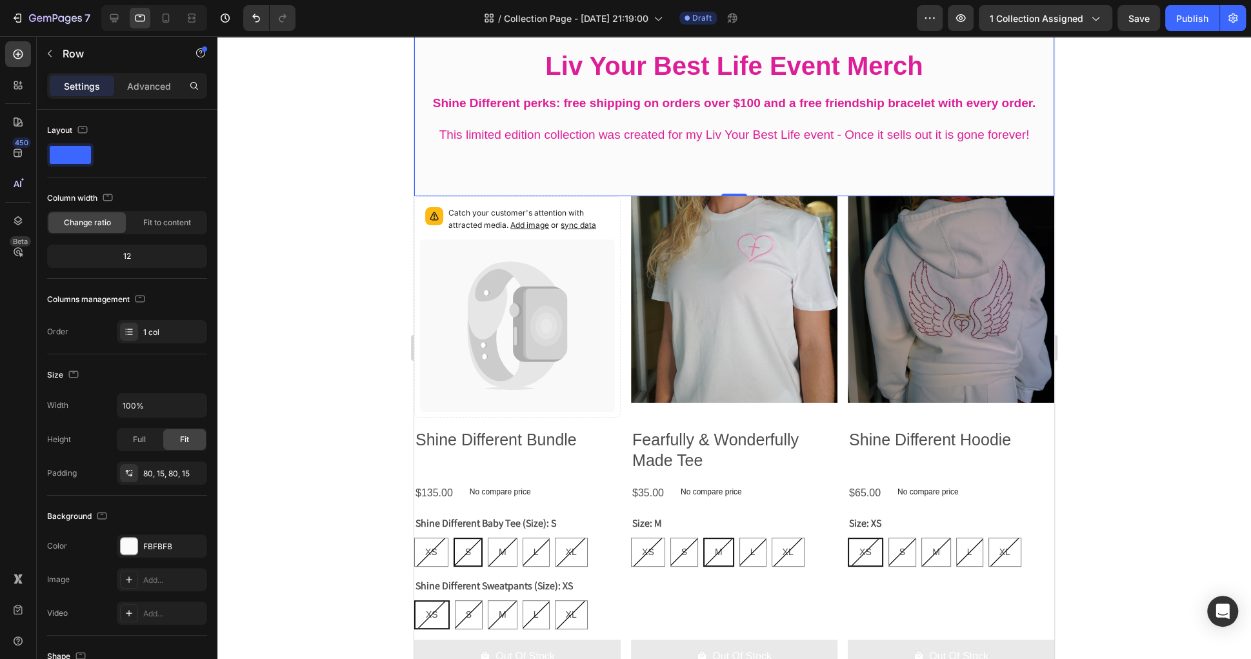
click at [783, 179] on div "Home Text block Icon Event Merch Text block Row Liv Your Best Life Event Merch …" at bounding box center [734, 82] width 640 height 228
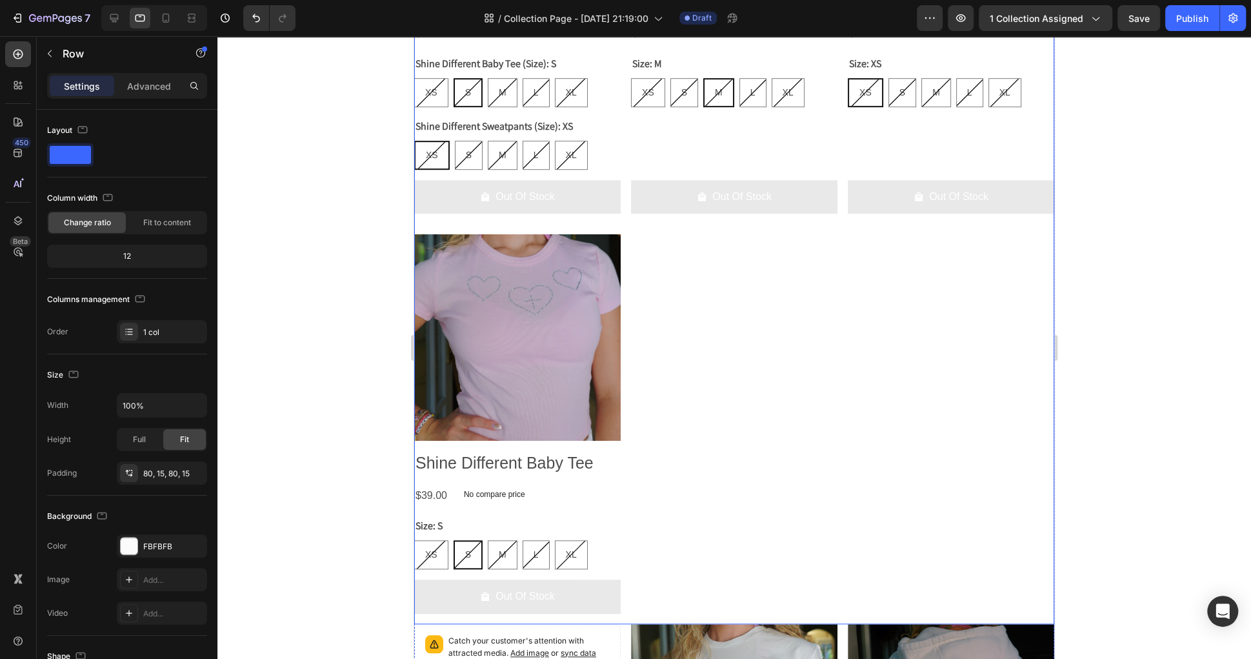
click at [777, 408] on div "Catch your customer's attention with attracted media. Add image or sync data Pr…" at bounding box center [734, 180] width 640 height 887
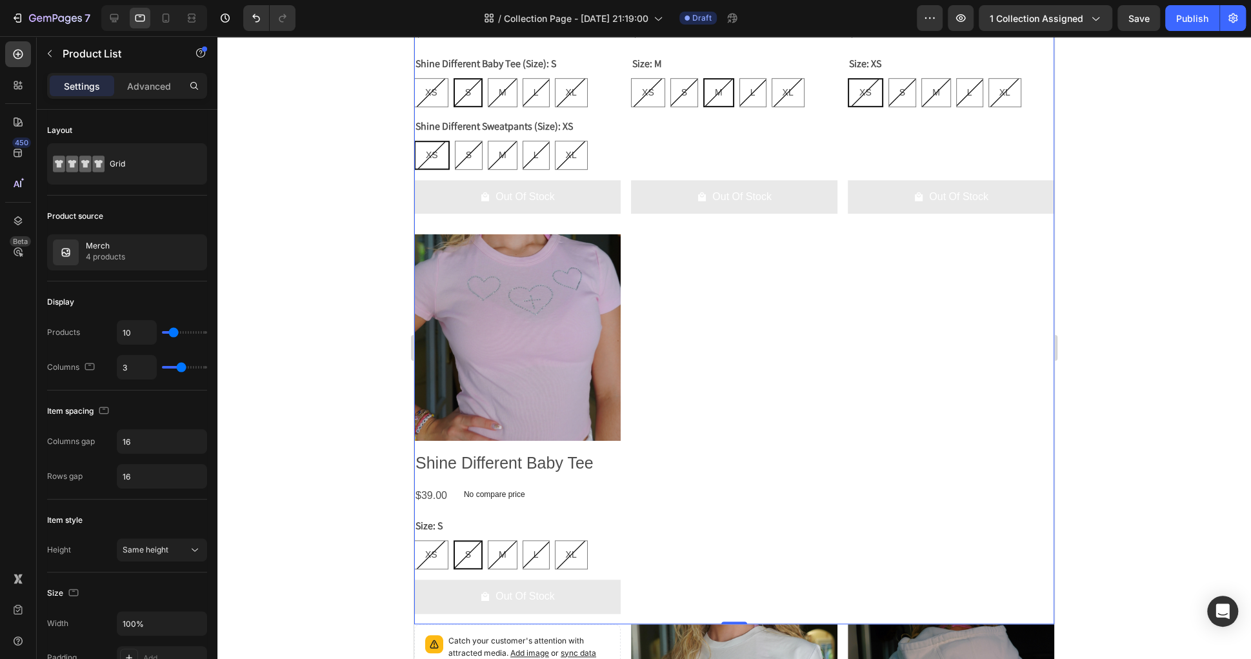
scroll to position [541, 0]
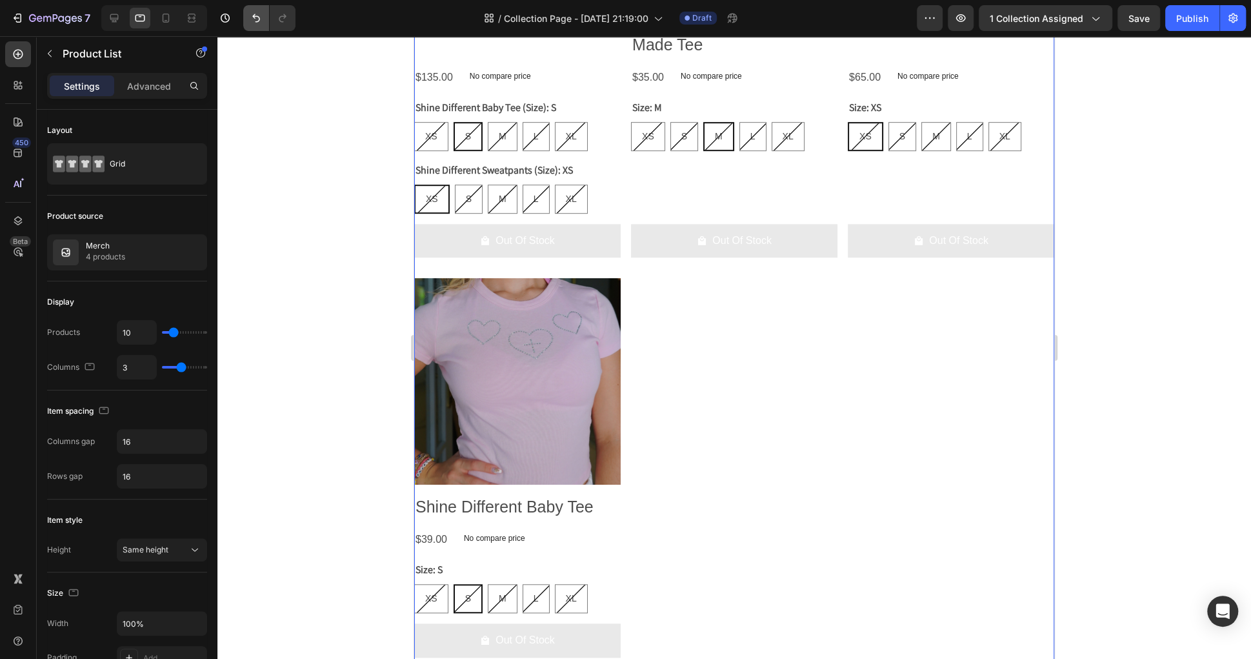
click at [254, 14] on icon "Undo/Redo" at bounding box center [256, 18] width 8 height 8
type input "3"
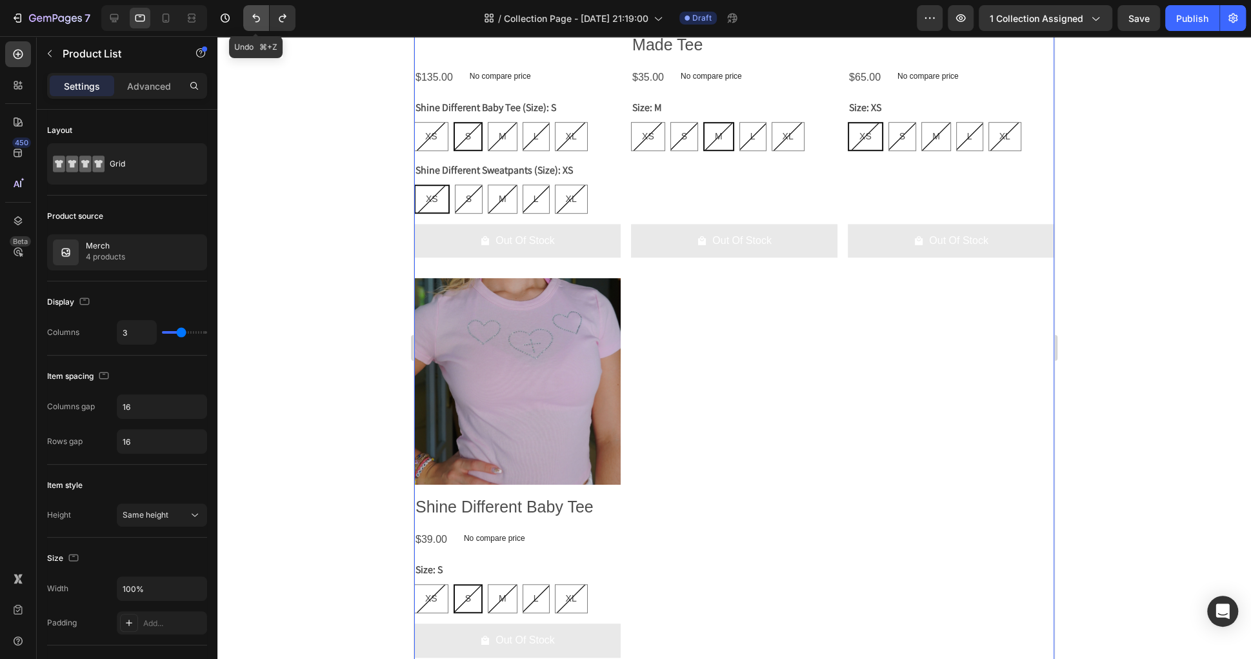
click at [254, 14] on icon "Undo/Redo" at bounding box center [256, 18] width 8 height 8
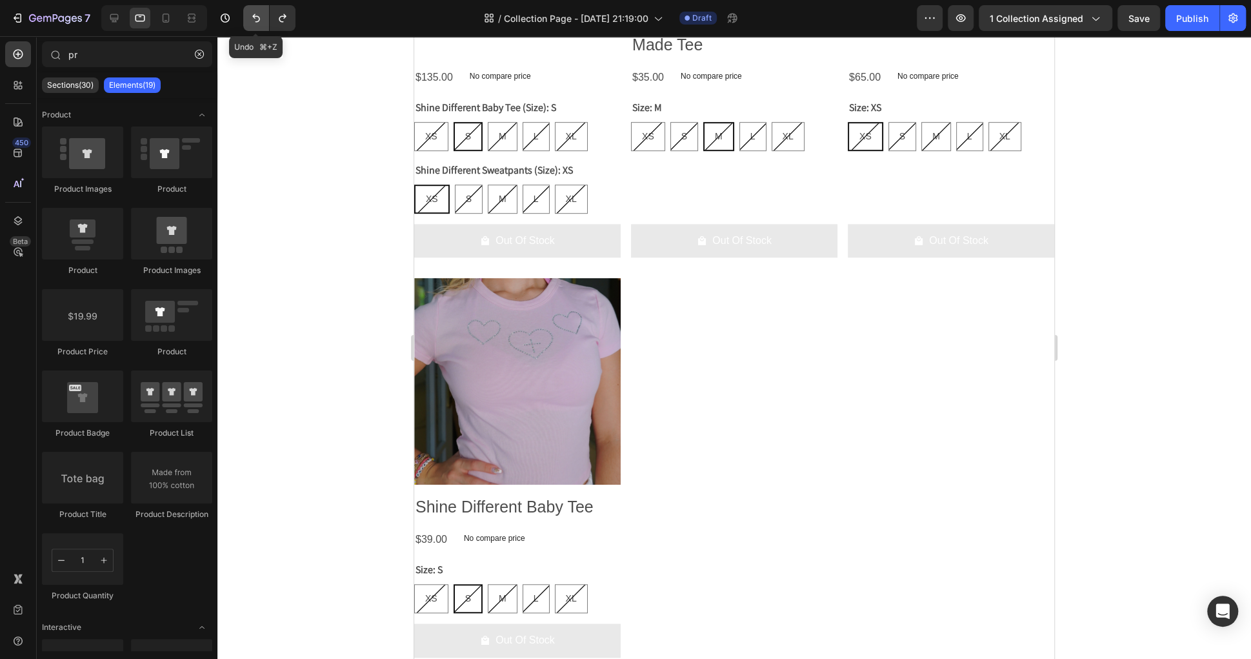
click at [254, 14] on icon "Undo/Redo" at bounding box center [256, 18] width 8 height 8
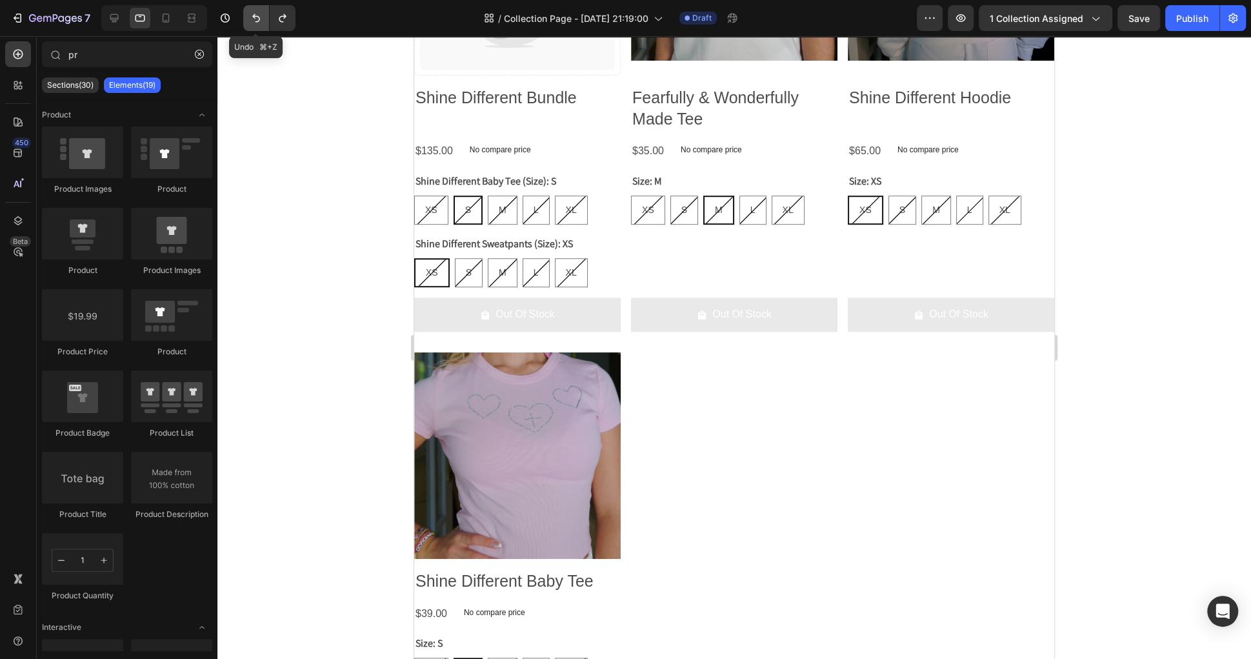
click at [254, 14] on icon "Undo/Redo" at bounding box center [256, 18] width 8 height 8
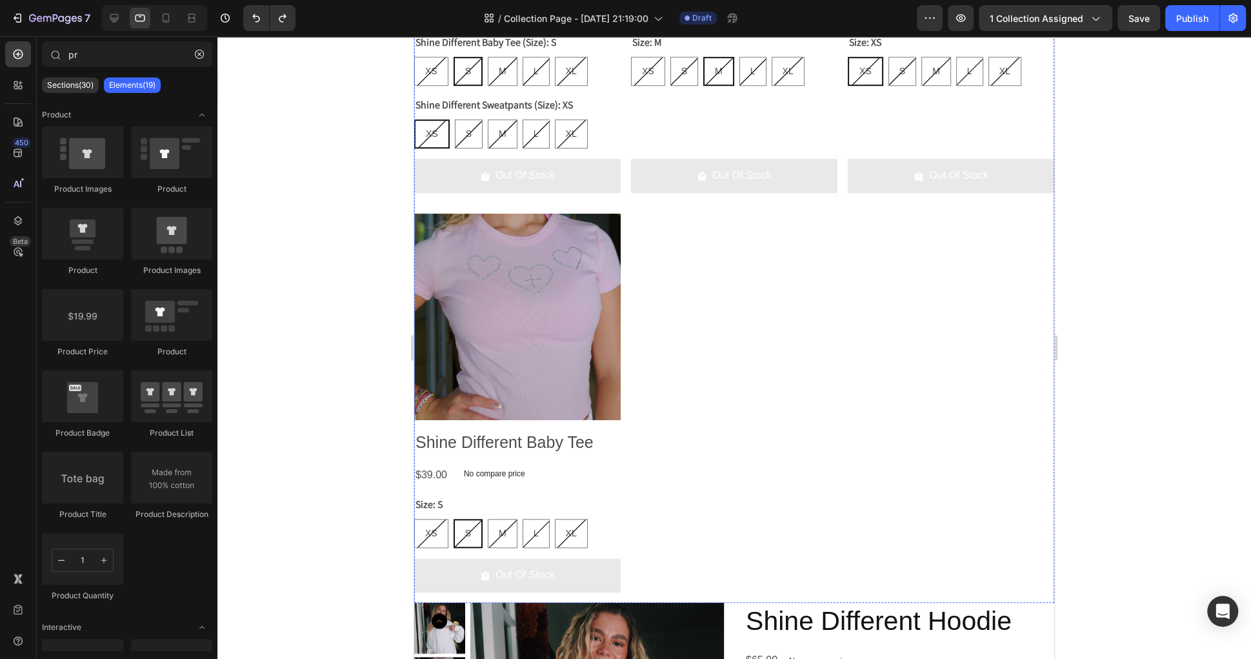
scroll to position [207, 0]
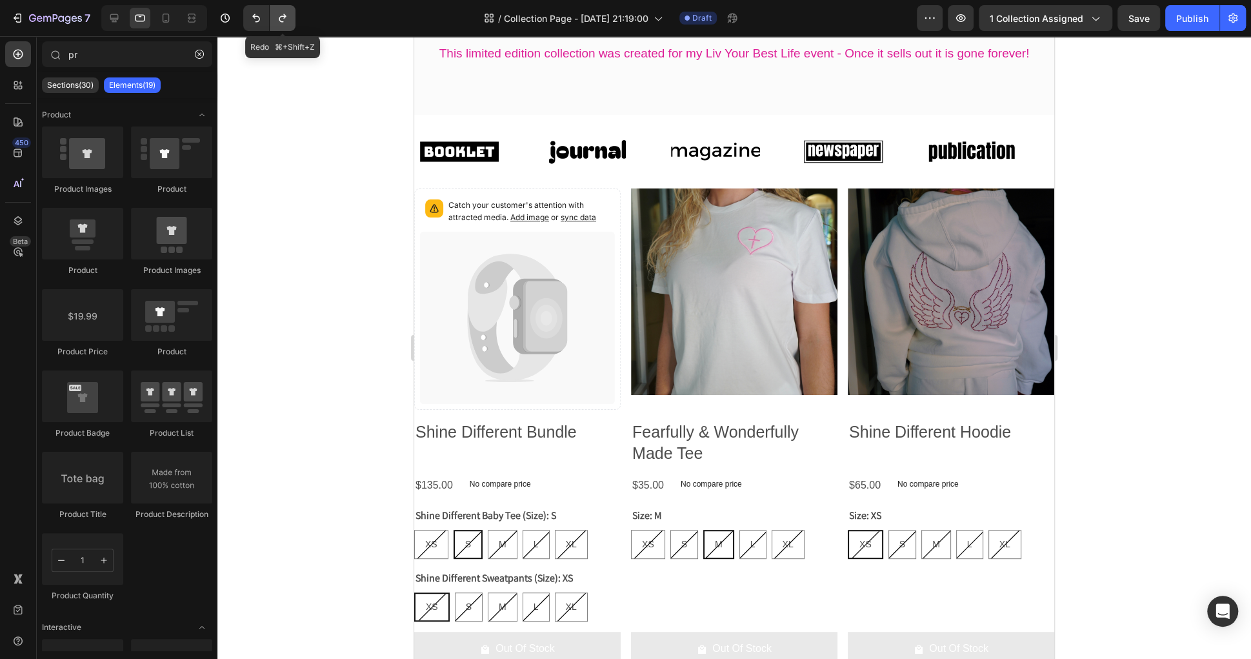
click at [281, 21] on icon "Undo/Redo" at bounding box center [282, 18] width 13 height 13
click at [280, 22] on icon "Undo/Redo" at bounding box center [282, 18] width 13 height 13
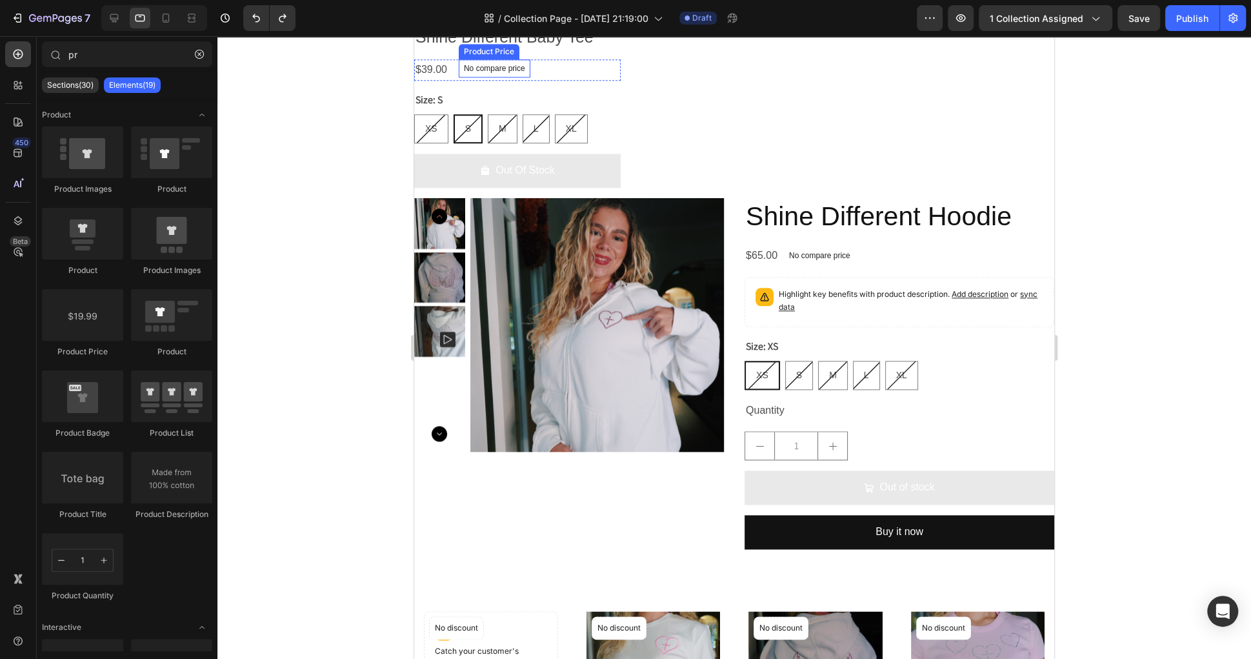
scroll to position [752, 0]
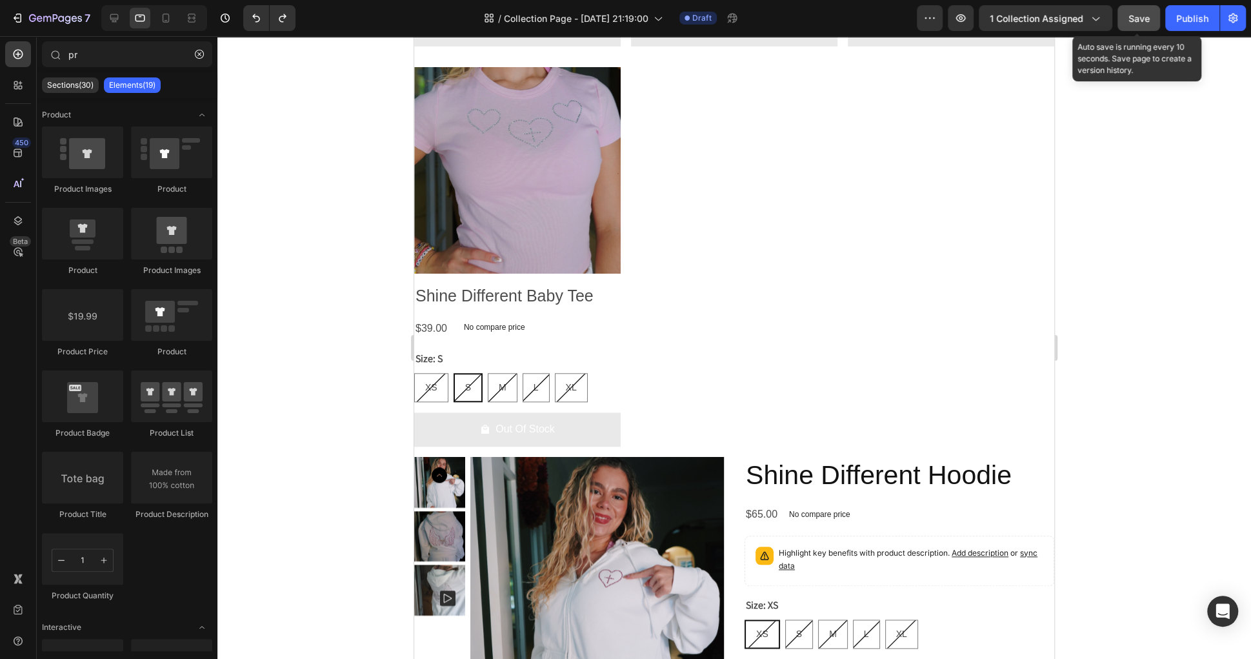
click at [1152, 21] on button "Save" at bounding box center [1138, 18] width 43 height 26
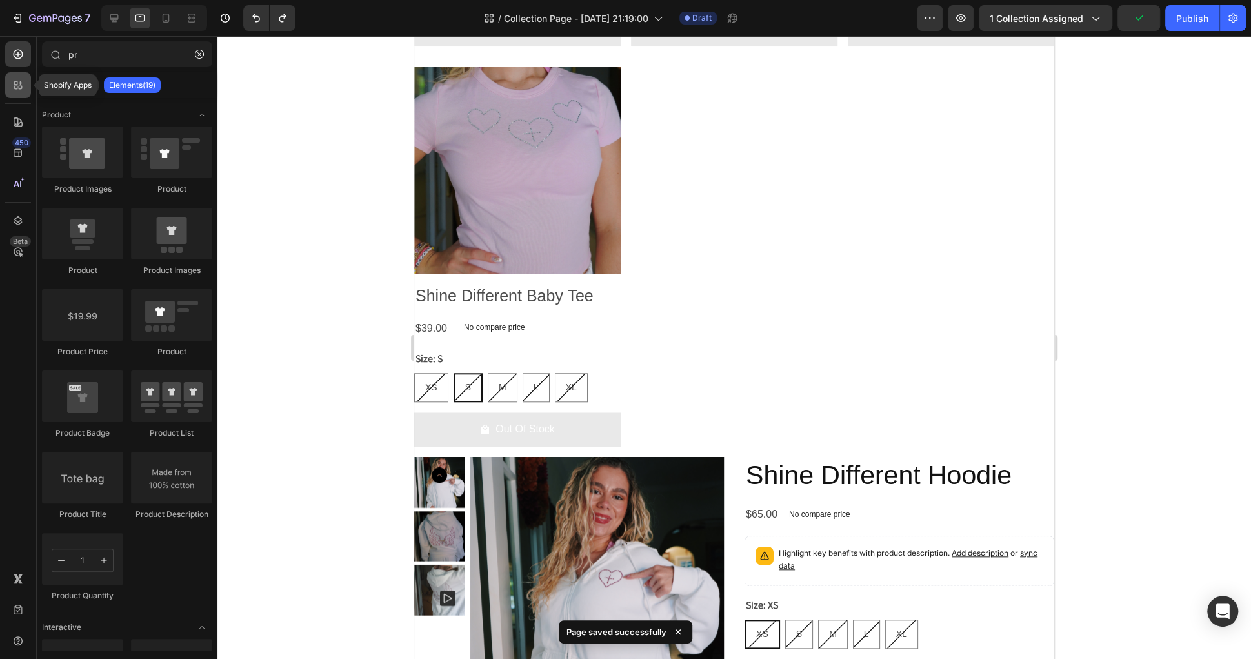
click at [21, 90] on icon at bounding box center [18, 85] width 13 height 13
radio input "true"
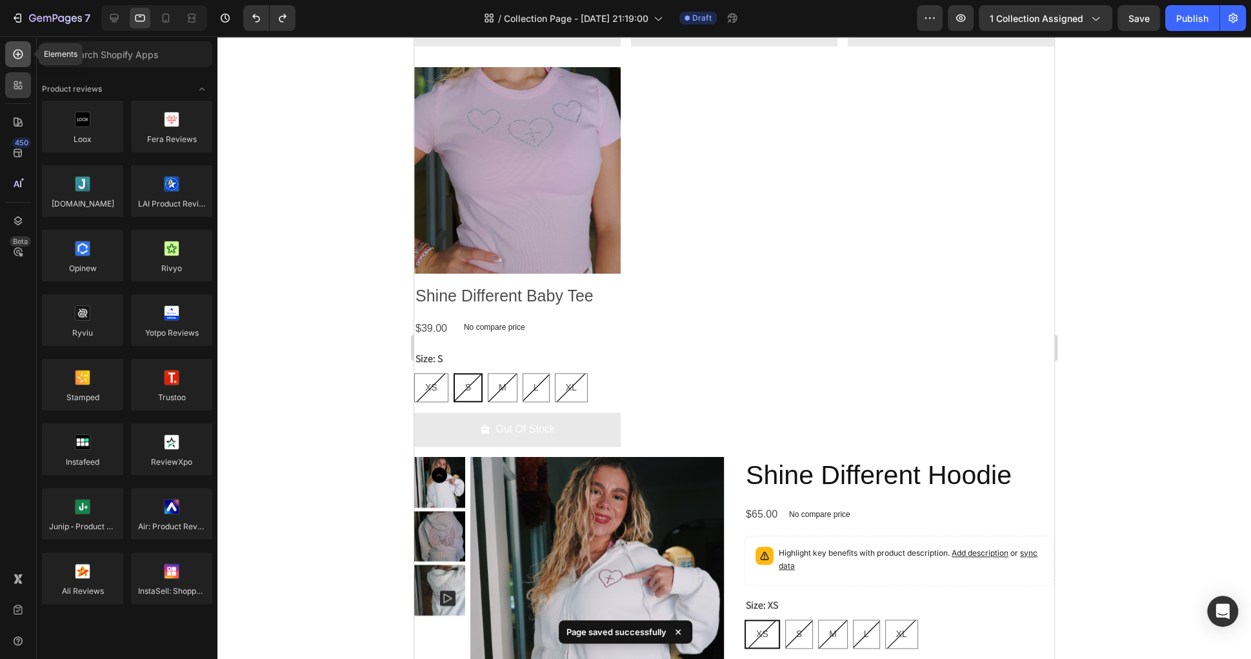
click at [18, 66] on div at bounding box center [18, 54] width 26 height 26
radio input "false"
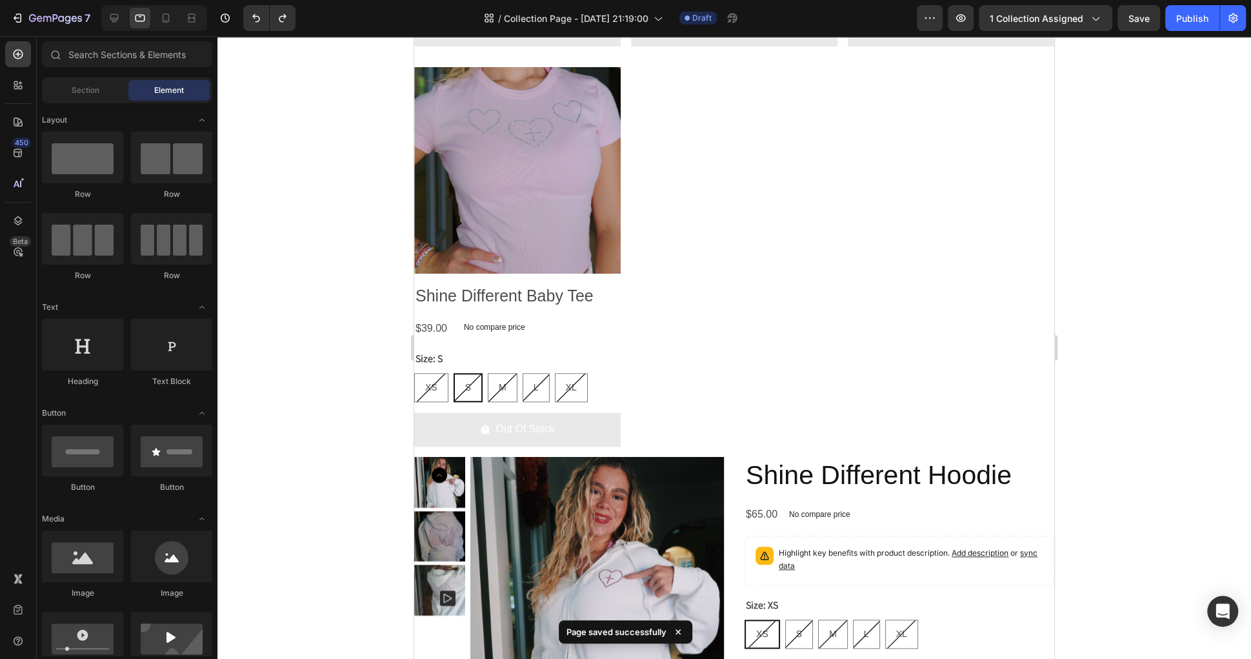
click at [52, 31] on div "7 Version history / Collection Page - Aug 25, 21:19:00 Draft Preview 1 collecti…" at bounding box center [625, 18] width 1251 height 37
click at [53, 17] on icon "button" at bounding box center [55, 18] width 5 height 8
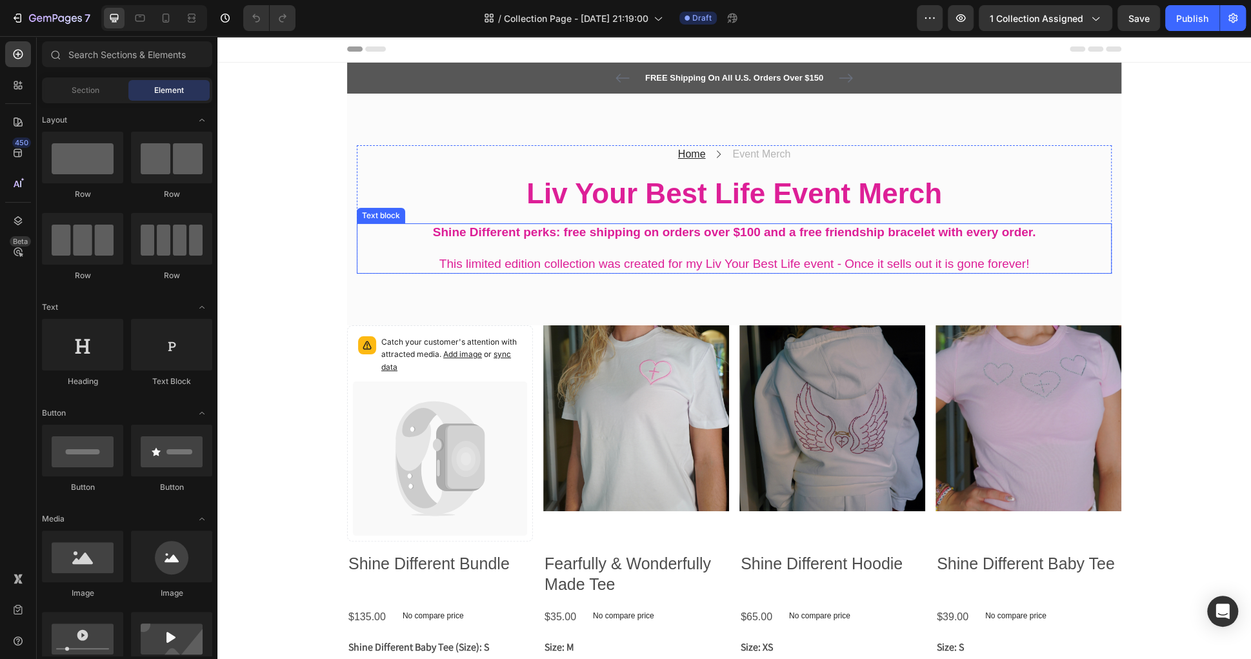
click at [554, 248] on p at bounding box center [734, 248] width 752 height 16
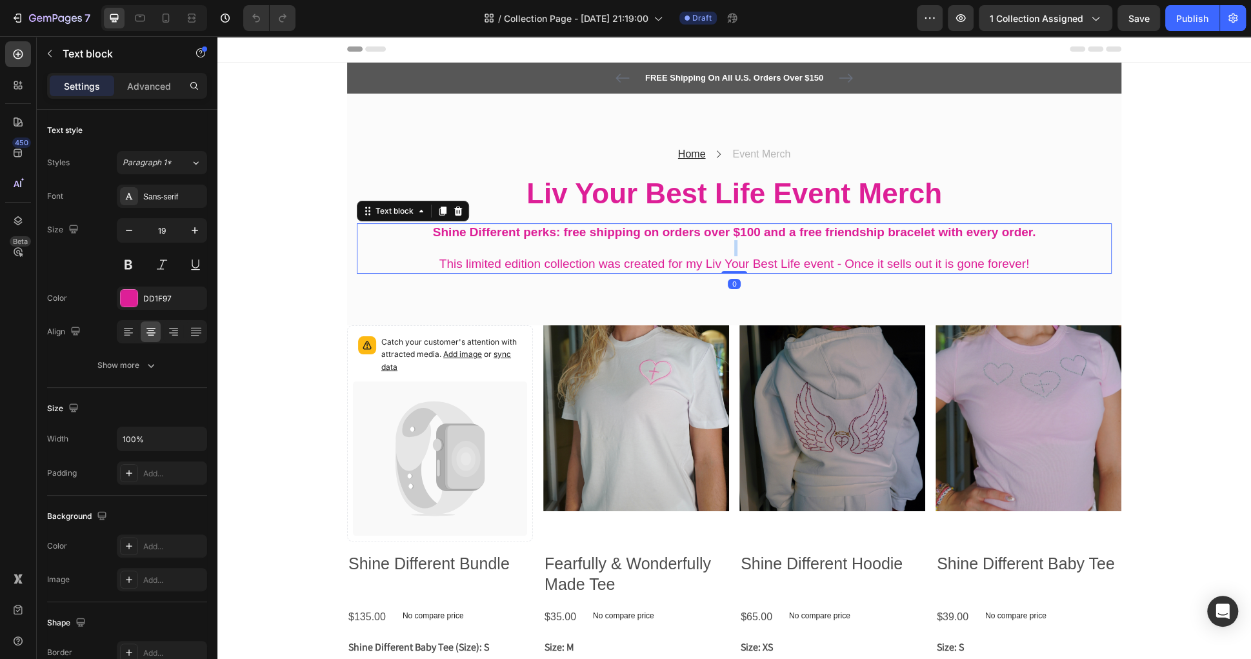
click at [554, 248] on p "Rich Text Editor. Editing area: main" at bounding box center [734, 248] width 752 height 16
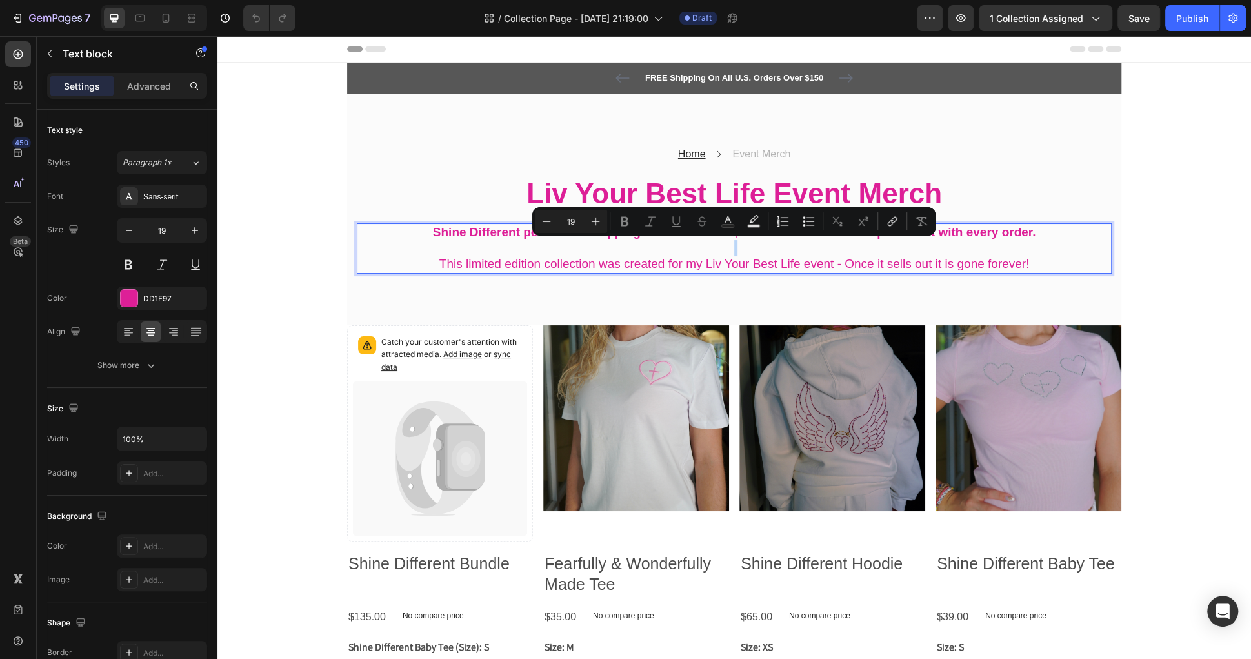
click at [459, 208] on h2 "Liv Your Best Life Event Merch" at bounding box center [734, 193] width 755 height 39
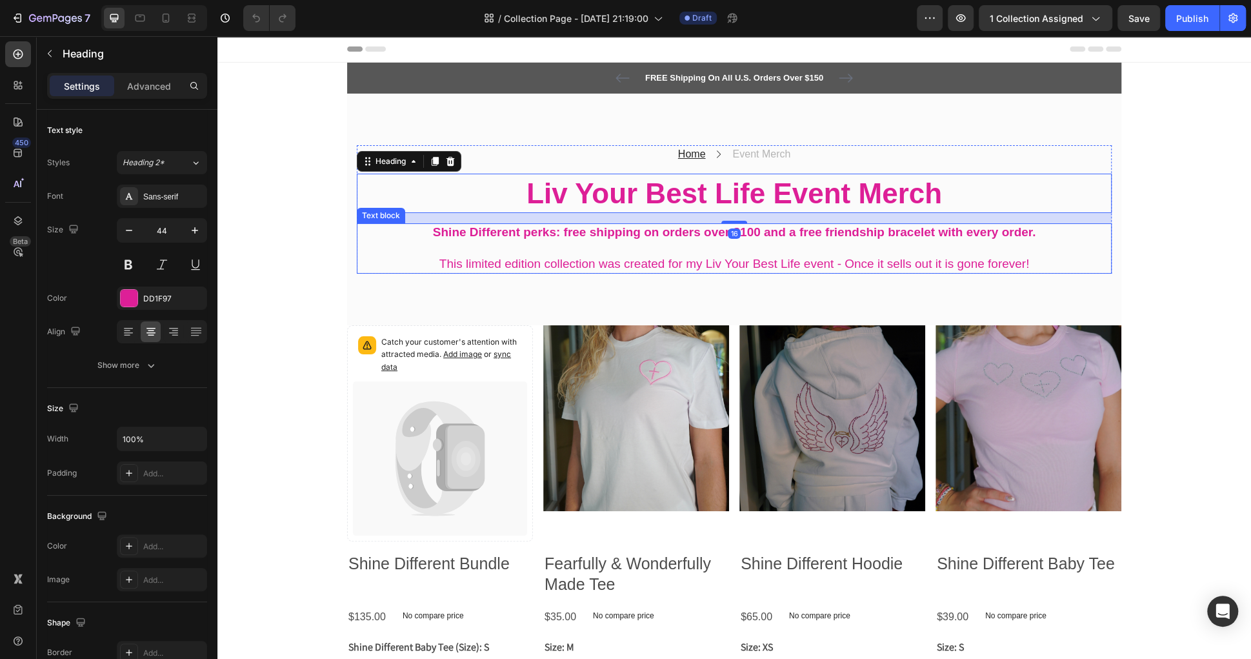
click at [440, 234] on strong "Shine Different perks: free shipping on orders over $100 and a free friendship …" at bounding box center [734, 232] width 603 height 14
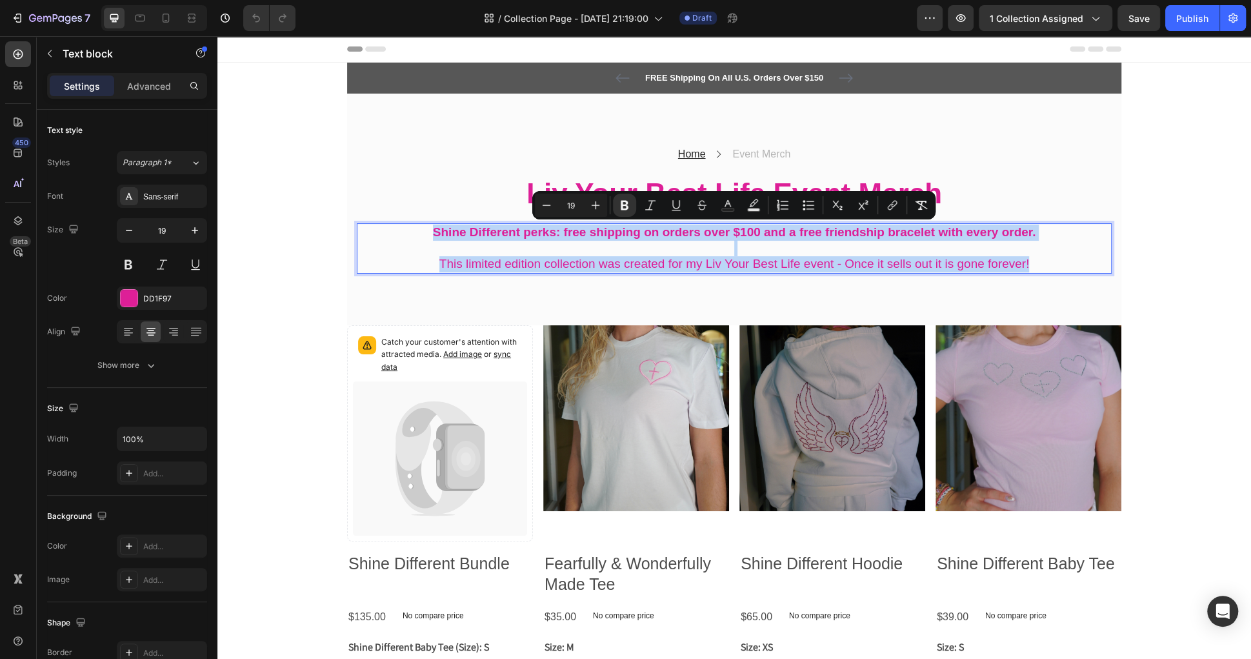
drag, startPoint x: 425, startPoint y: 229, endPoint x: 1082, endPoint y: 272, distance: 658.9
click at [1082, 272] on div "Shine Different perks: free shipping on orders over $100 and a free friendship …" at bounding box center [734, 248] width 755 height 50
copy div "Shine Different perks: free shipping on orders over $100 and a free friendship …"
